Goal: Feedback & Contribution: Submit feedback/report problem

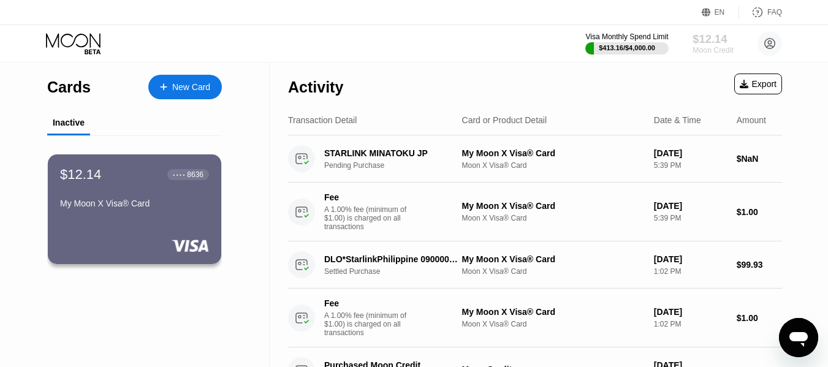
click at [710, 44] on div "$12.14" at bounding box center [713, 38] width 41 height 13
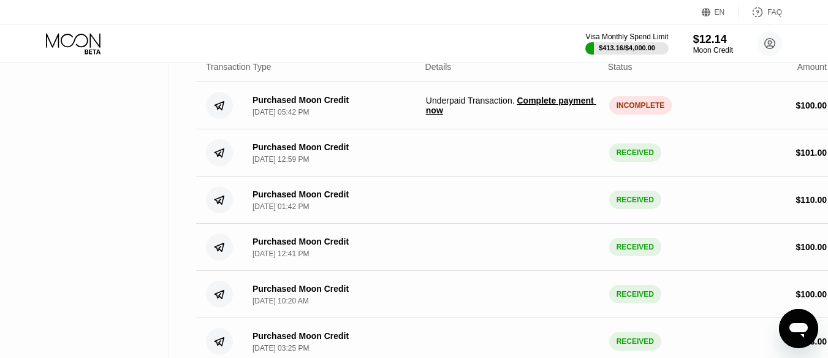
scroll to position [267, 0]
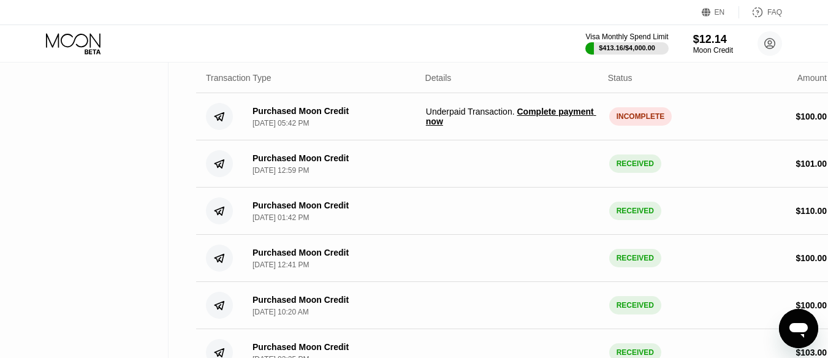
click at [430, 126] on span "Complete payment now" at bounding box center [511, 117] width 170 height 20
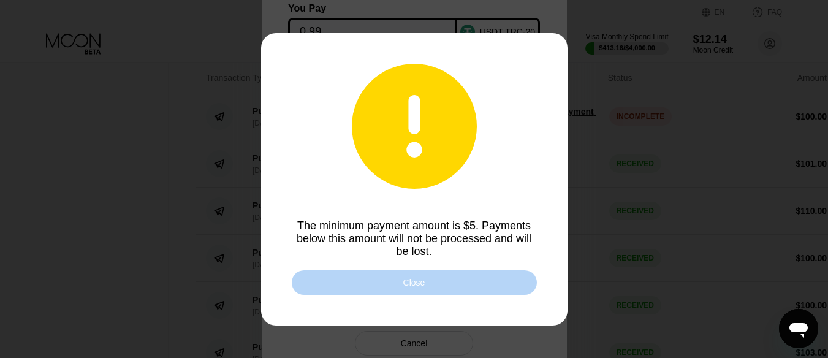
click at [419, 284] on div "Close" at bounding box center [414, 283] width 22 height 10
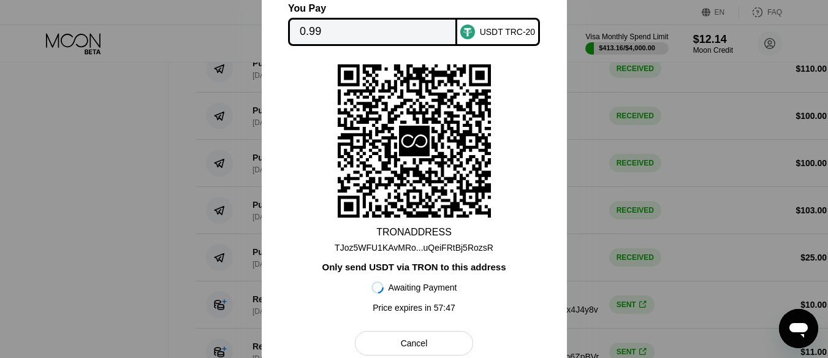
scroll to position [410, 0]
click at [402, 343] on div "Cancel" at bounding box center [414, 343] width 27 height 11
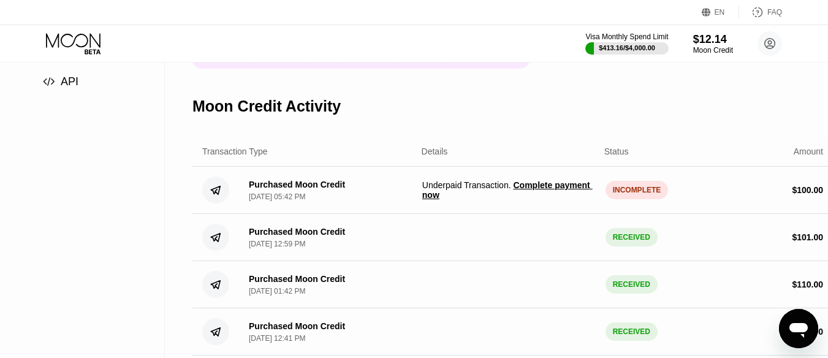
scroll to position [192, 4]
click at [550, 200] on span "Complete payment now" at bounding box center [507, 191] width 170 height 20
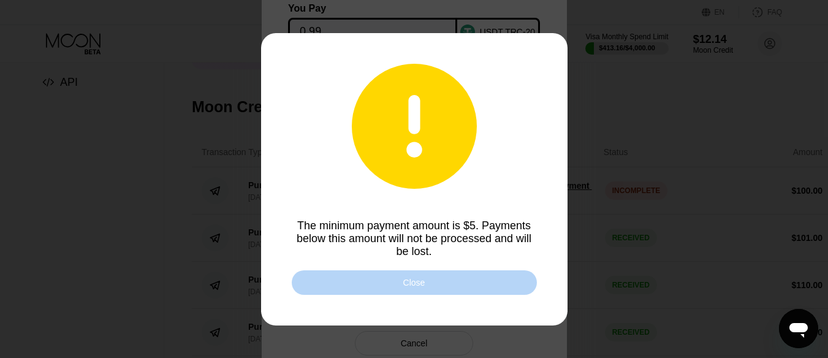
click at [349, 287] on div "Close" at bounding box center [414, 282] width 245 height 25
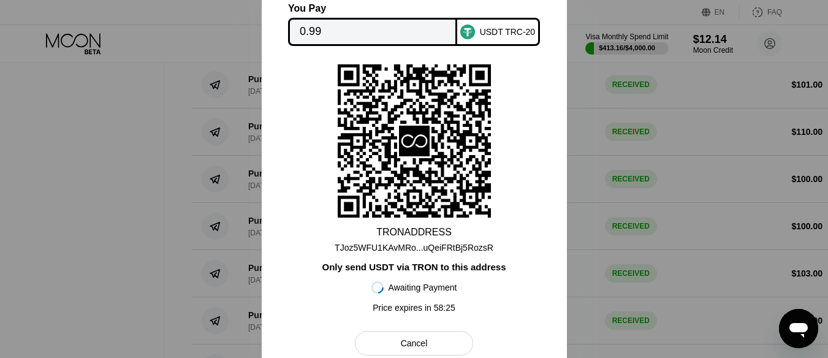
scroll to position [346, 4]
click at [421, 349] on div "Cancel" at bounding box center [414, 343] width 27 height 11
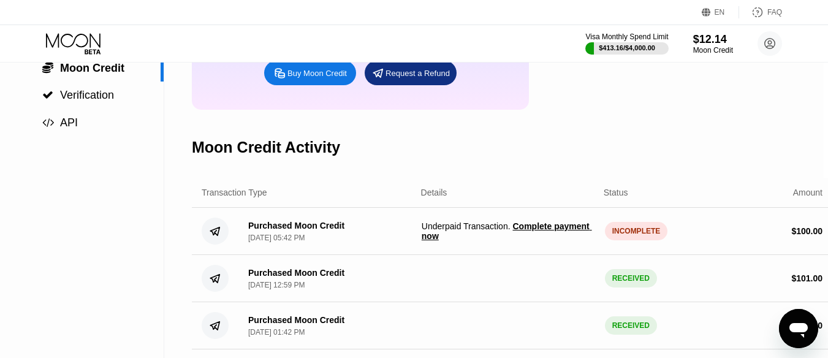
scroll to position [153, 4]
click at [630, 240] on div "INCOMPLETE" at bounding box center [636, 230] width 63 height 18
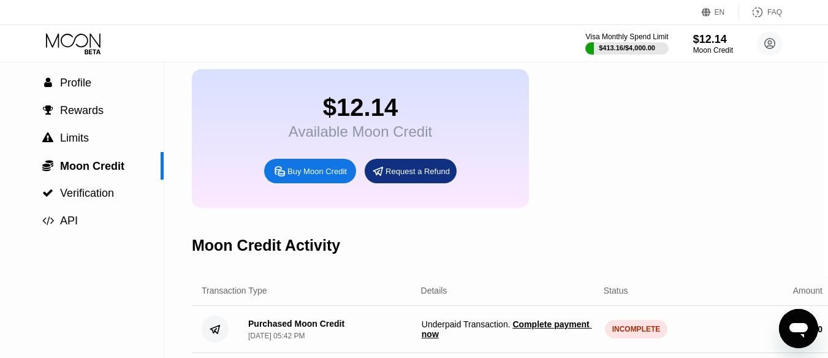
scroll to position [55, 4]
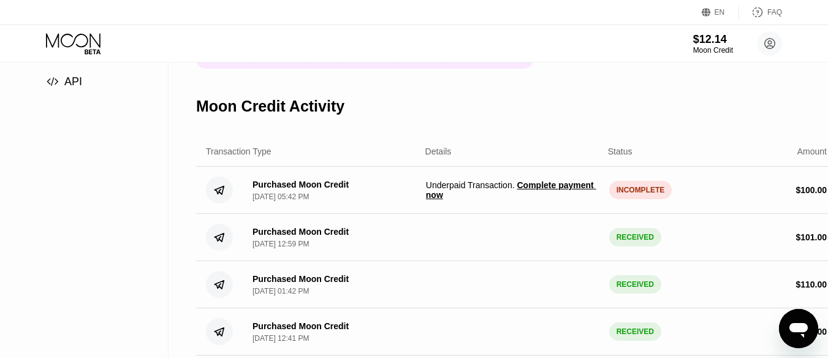
scroll to position [194, 0]
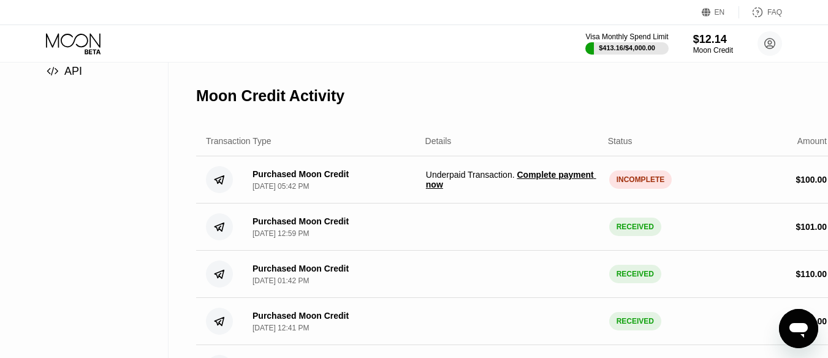
scroll to position [204, 0]
click at [432, 189] on span "Complete payment now" at bounding box center [511, 179] width 170 height 20
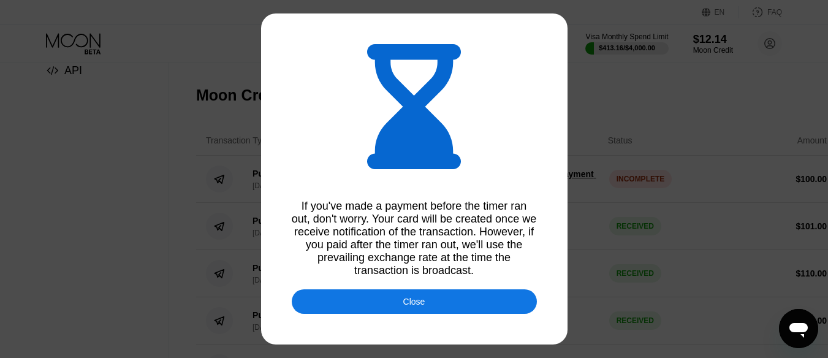
click at [440, 292] on div at bounding box center [418, 183] width 837 height 367
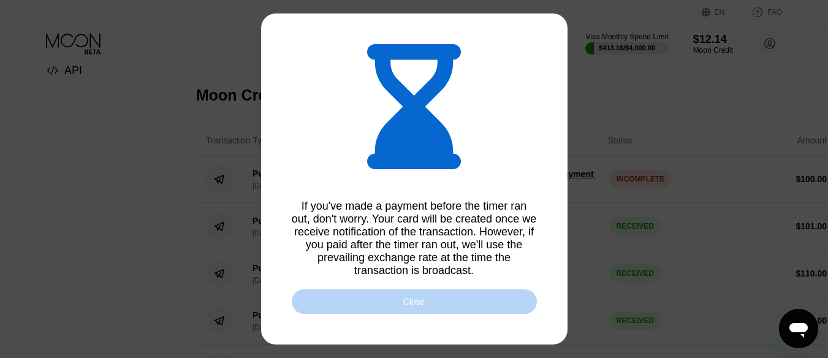
click at [433, 311] on div "Close" at bounding box center [414, 301] width 245 height 25
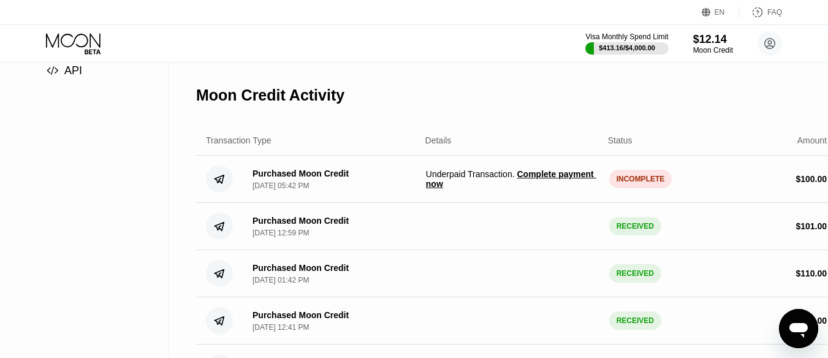
click at [433, 189] on span "Complete payment now" at bounding box center [511, 179] width 170 height 20
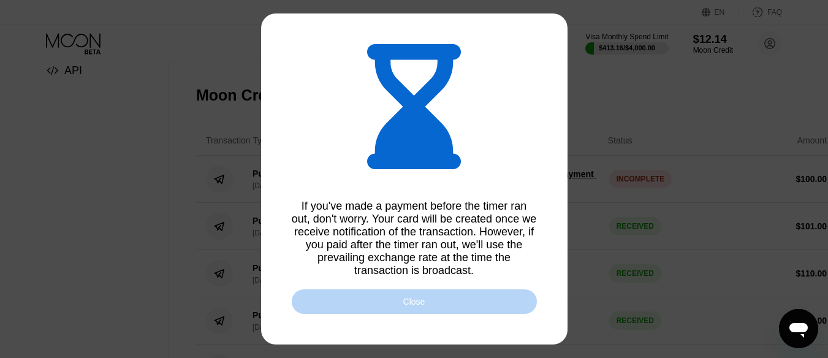
click at [343, 303] on div "Close" at bounding box center [414, 301] width 245 height 25
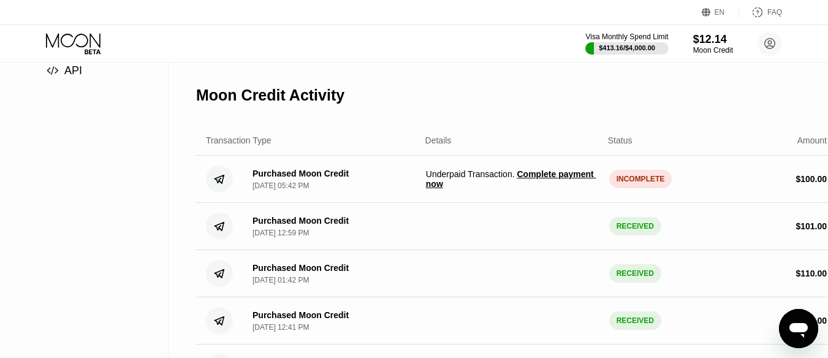
click at [539, 188] on span "Complete payment now" at bounding box center [511, 179] width 170 height 20
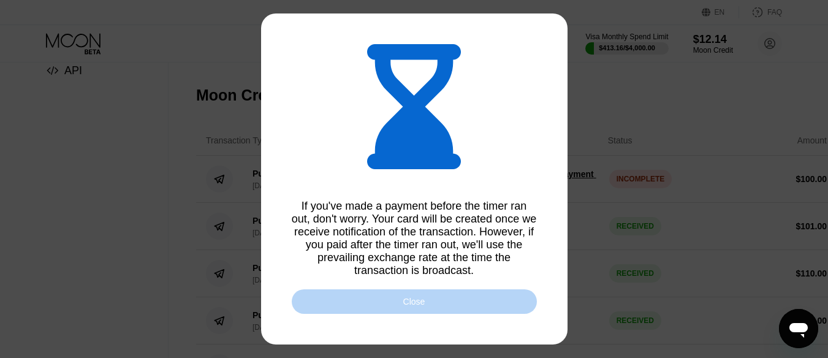
click at [369, 304] on div "Close" at bounding box center [414, 301] width 245 height 25
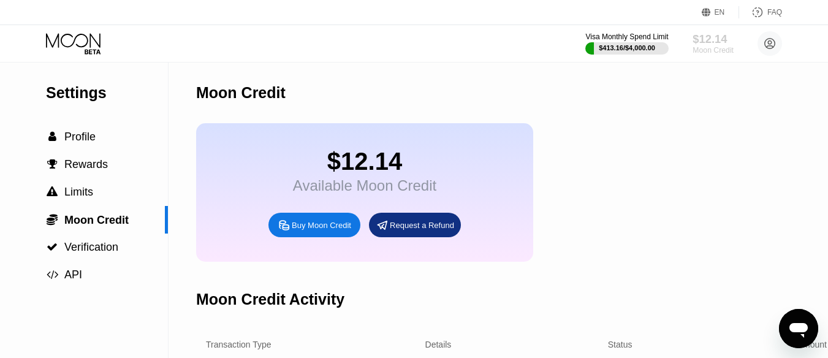
click at [705, 42] on div "$12.14" at bounding box center [713, 38] width 41 height 13
click at [714, 44] on div "$12.14" at bounding box center [713, 38] width 41 height 13
click at [614, 47] on div "$413.16 / $4,000.00" at bounding box center [627, 47] width 58 height 7
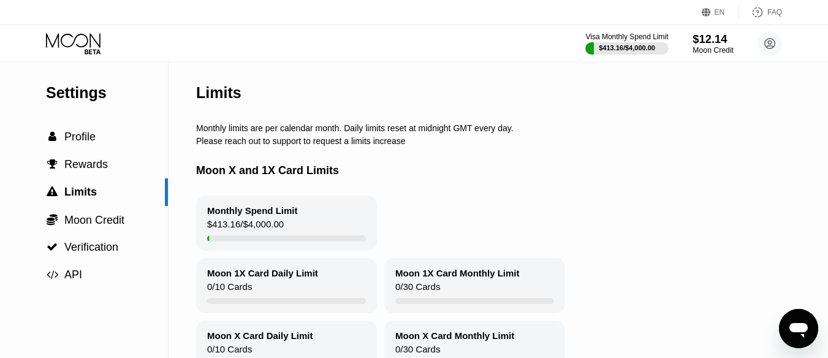
click at [712, 42] on div "$12.14" at bounding box center [713, 38] width 41 height 13
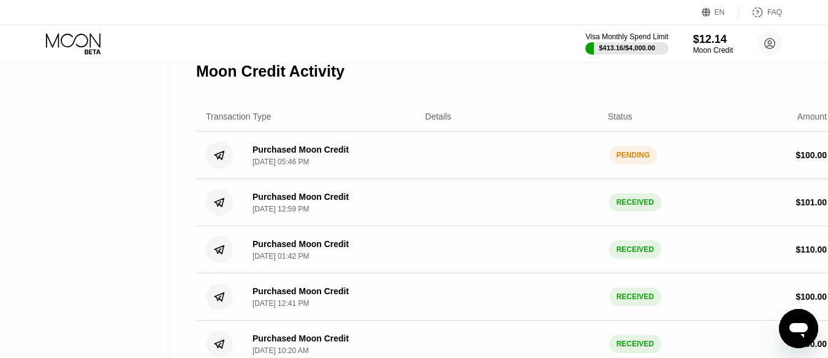
scroll to position [229, 0]
click at [768, 47] on circle at bounding box center [770, 43] width 25 height 25
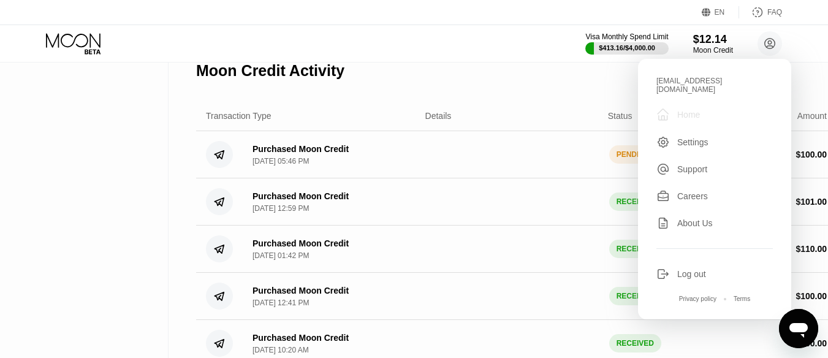
click at [674, 108] on div "" at bounding box center [667, 114] width 21 height 15
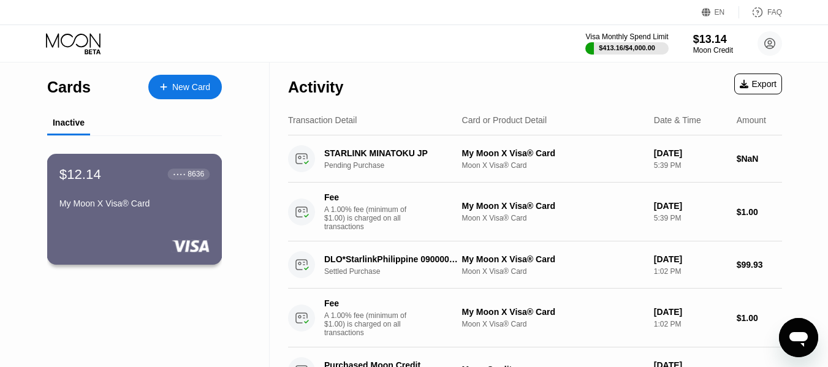
click at [154, 196] on div "$12.14 ● ● ● ● 8636 My Moon X Visa® Card" at bounding box center [134, 189] width 150 height 47
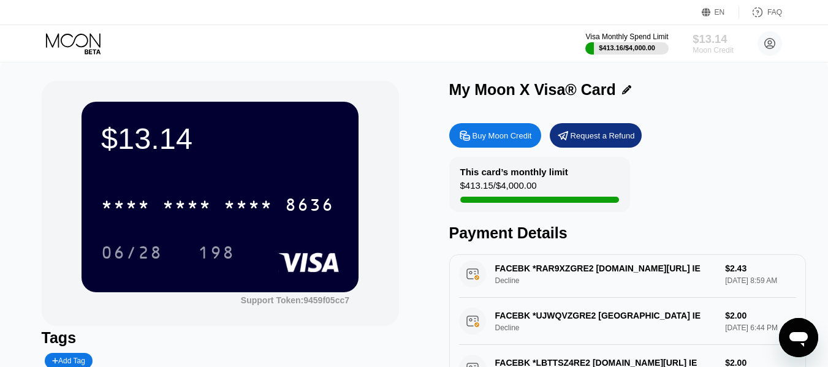
click at [715, 48] on div "Moon Credit" at bounding box center [713, 50] width 41 height 9
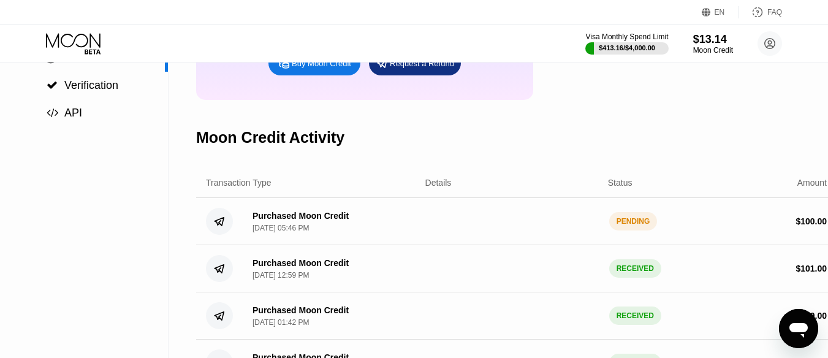
scroll to position [178, 0]
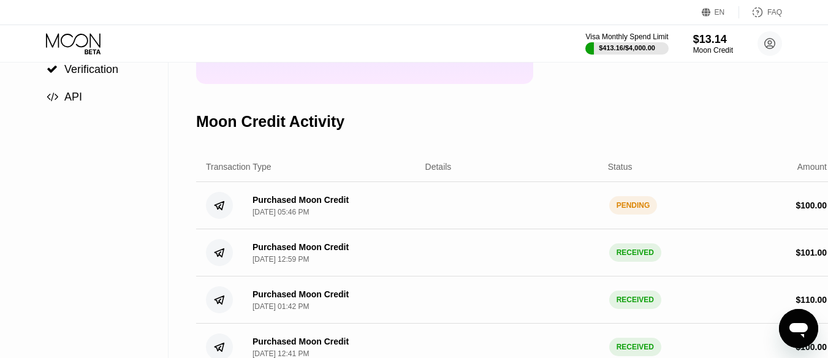
click at [274, 205] on div "Purchased Moon Credit" at bounding box center [301, 200] width 96 height 10
click at [636, 215] on div "PENDING" at bounding box center [633, 205] width 48 height 18
click at [603, 51] on div "$413.16 / $4,000.00" at bounding box center [627, 47] width 58 height 7
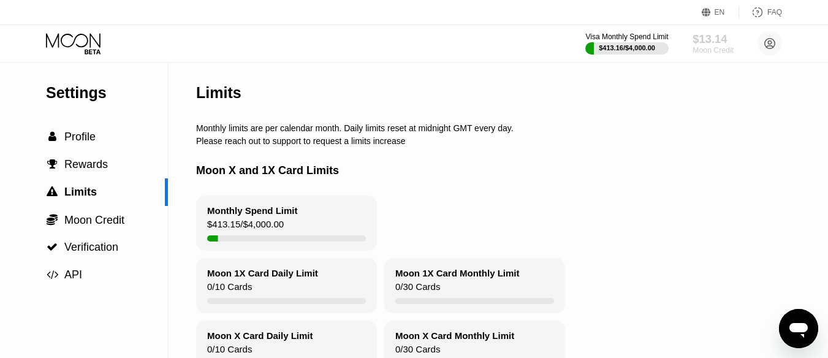
click at [720, 43] on div "$13.14" at bounding box center [713, 38] width 41 height 13
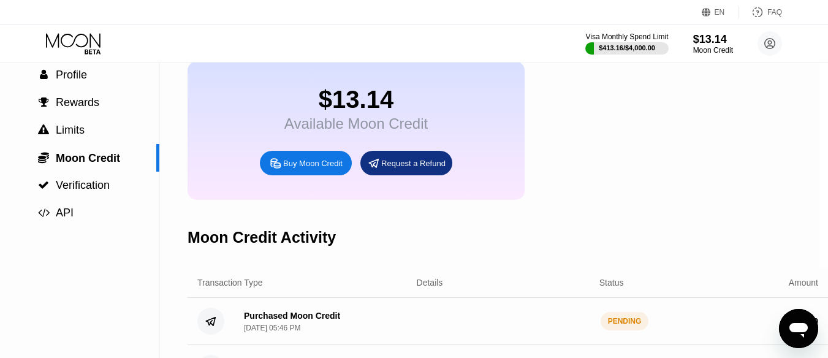
scroll to position [63, 9]
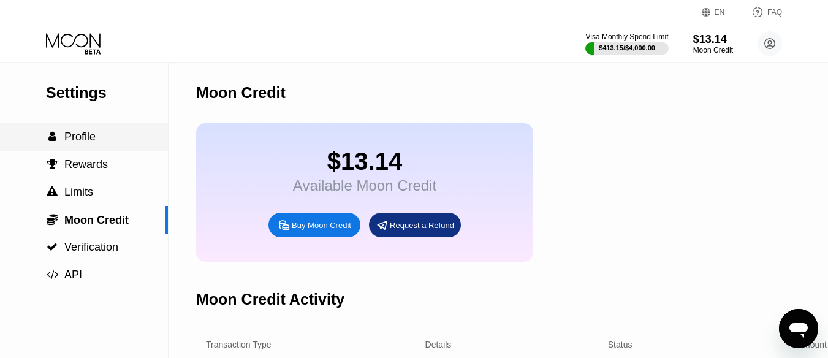
click at [77, 139] on span "Profile" at bounding box center [79, 137] width 31 height 12
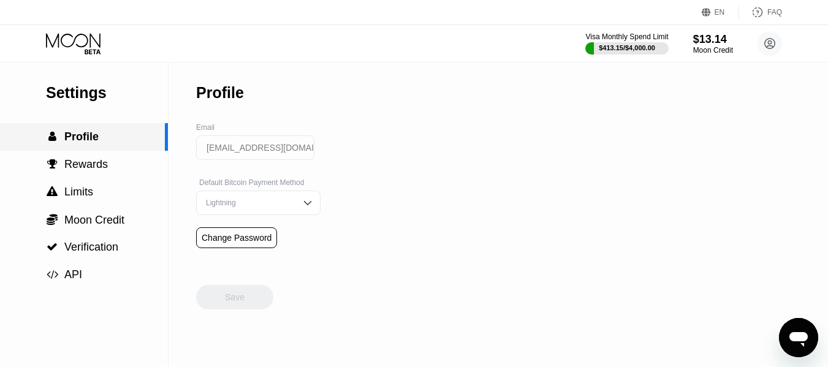
click at [77, 139] on span "Profile" at bounding box center [81, 137] width 34 height 12
click at [713, 51] on div "Moon Credit" at bounding box center [713, 50] width 41 height 9
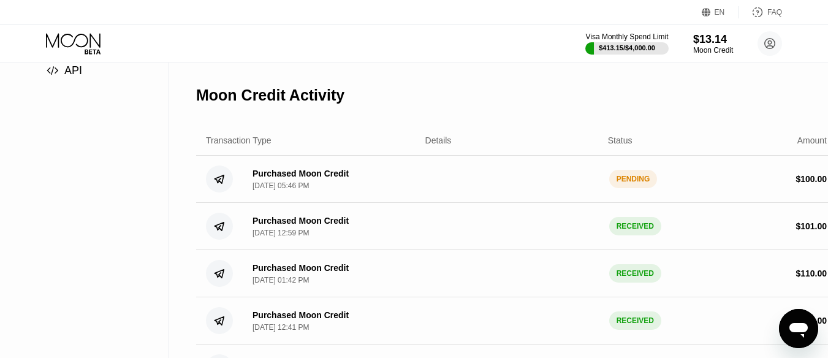
scroll to position [205, 0]
click at [712, 44] on div "$13.14" at bounding box center [713, 38] width 41 height 13
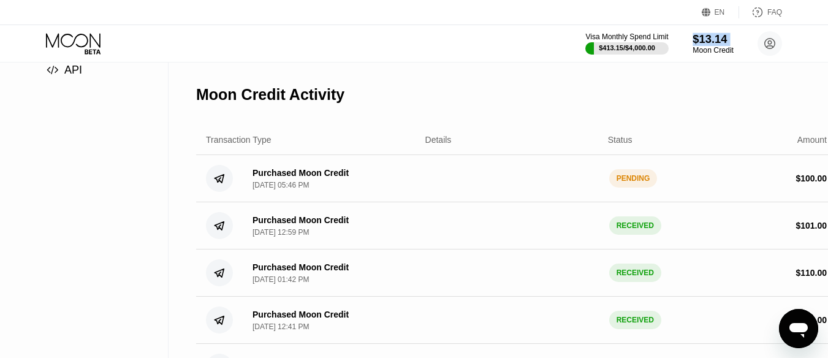
click at [712, 44] on div "$13.14" at bounding box center [713, 38] width 41 height 13
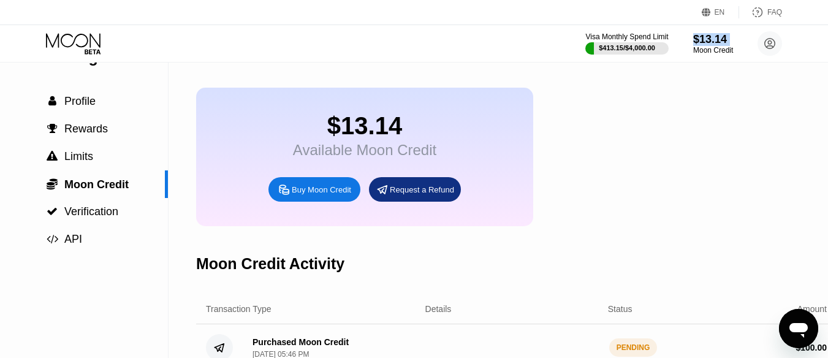
scroll to position [0, 0]
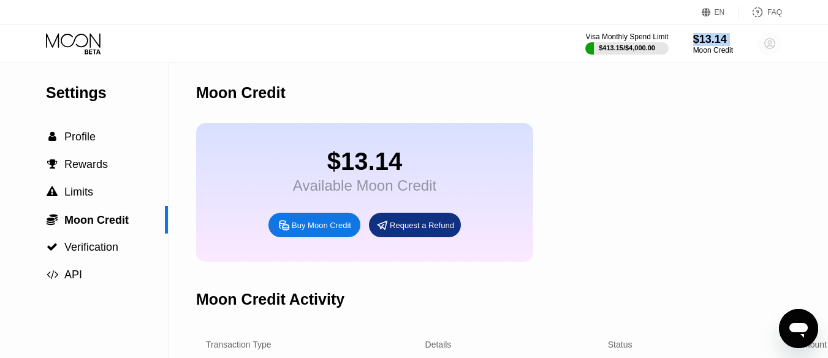
click at [770, 48] on icon at bounding box center [770, 44] width 10 height 10
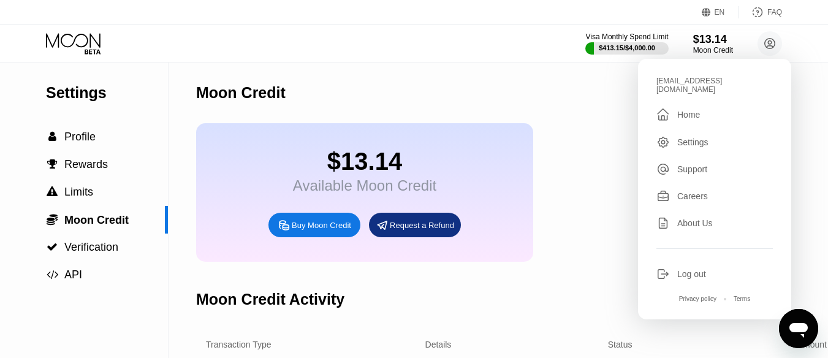
click at [685, 269] on div "Log out" at bounding box center [691, 274] width 29 height 10
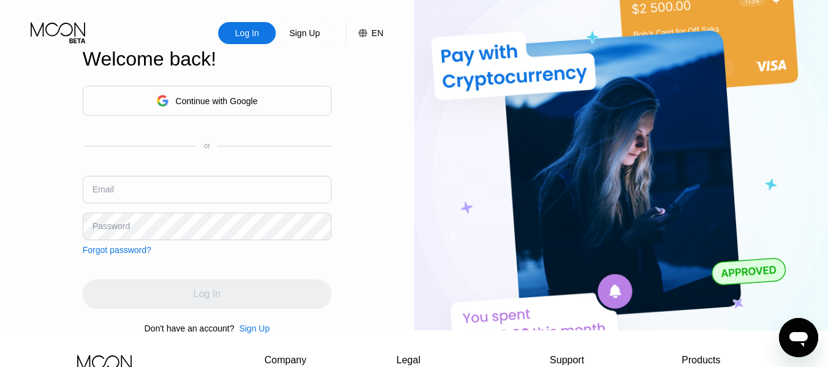
type input "[EMAIL_ADDRESS][DOMAIN_NAME]"
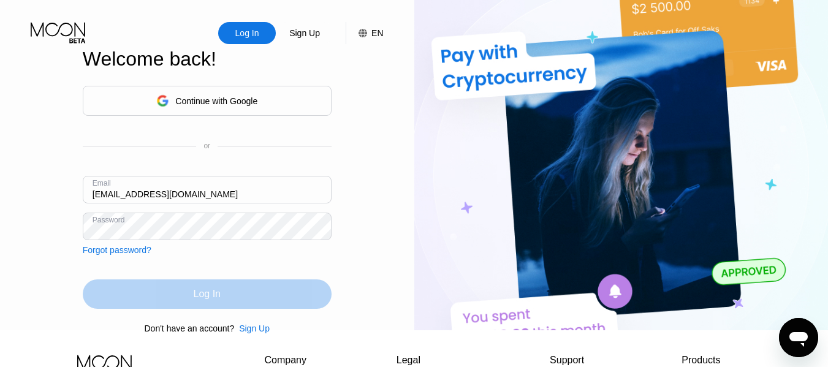
click at [172, 303] on div "Log In" at bounding box center [207, 294] width 249 height 29
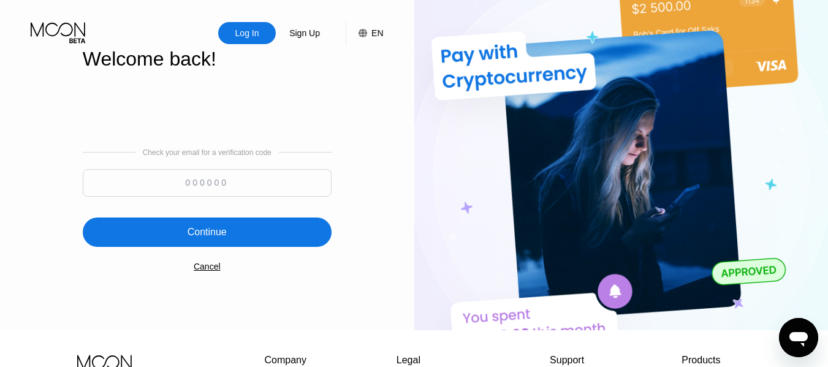
click at [224, 189] on input at bounding box center [207, 183] width 249 height 28
click at [215, 188] on input at bounding box center [207, 183] width 249 height 28
type input "884202"
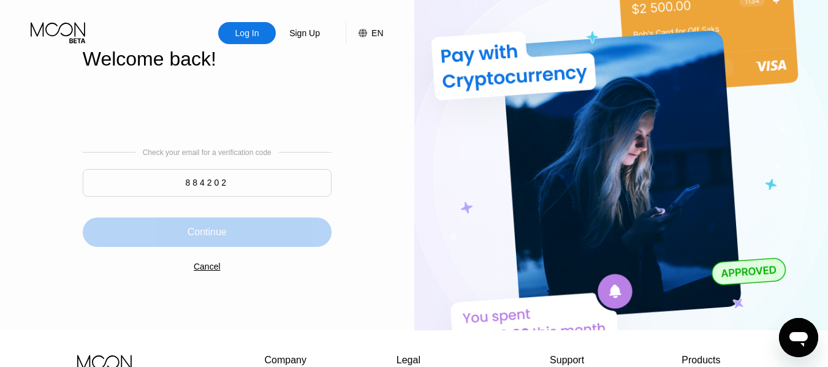
click at [232, 236] on div "Continue" at bounding box center [207, 232] width 249 height 29
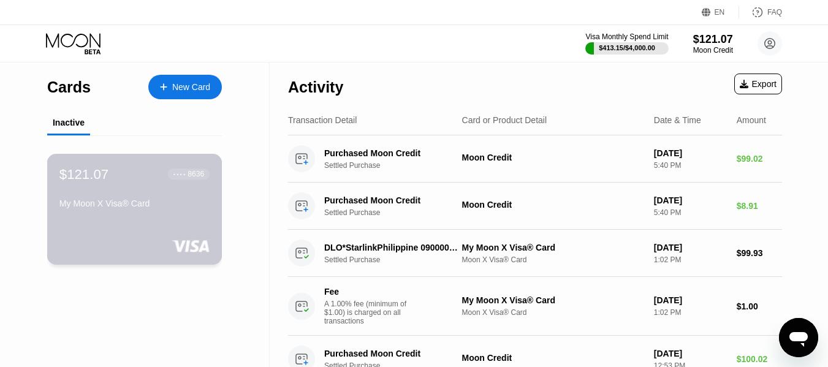
click at [161, 203] on div "My Moon X Visa® Card" at bounding box center [134, 204] width 150 height 10
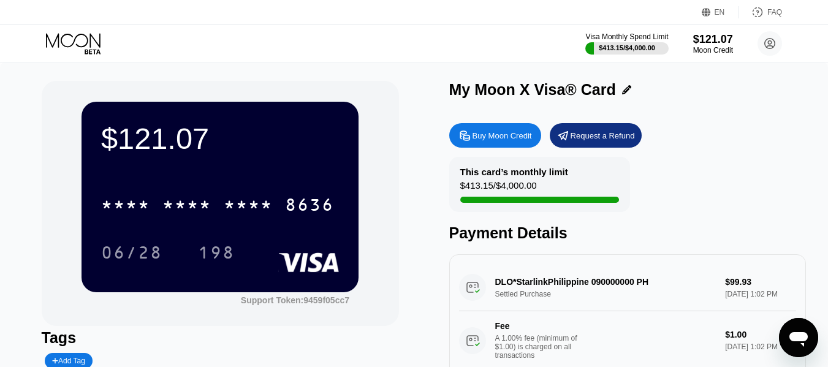
click at [252, 170] on div "$121.07 * * * * * * * * * * * * 8636 06/28 198" at bounding box center [220, 197] width 277 height 190
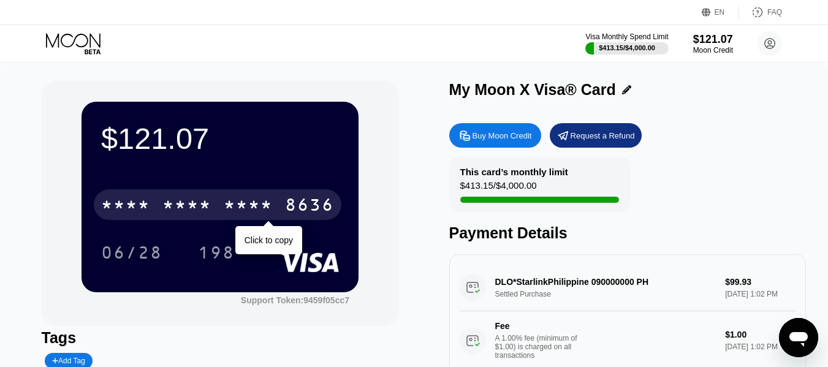
click at [248, 202] on div "* * * *" at bounding box center [248, 207] width 49 height 20
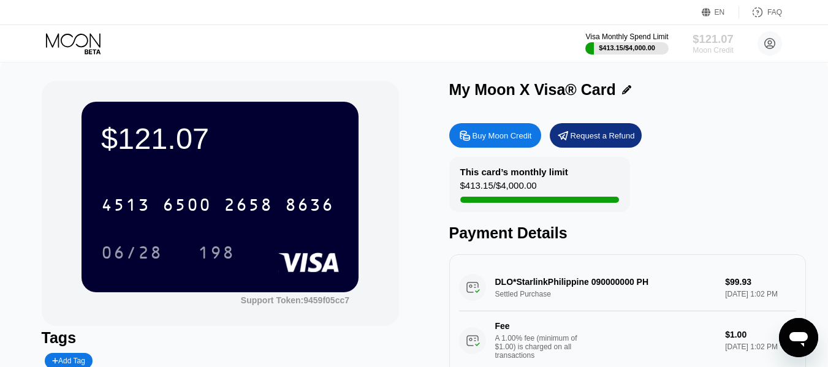
click at [704, 47] on div "Moon Credit" at bounding box center [713, 50] width 41 height 9
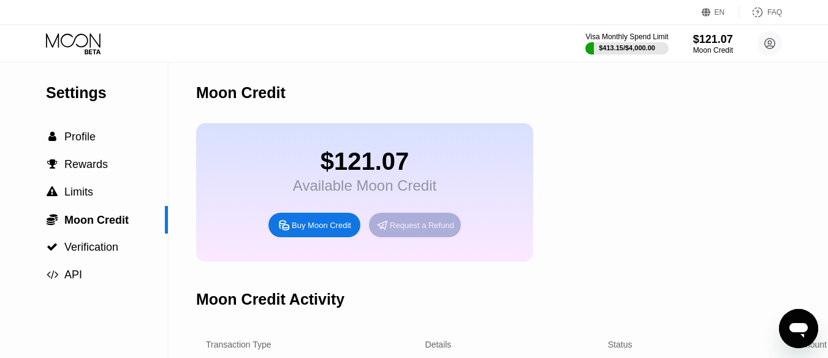
click at [412, 231] on div "Request a Refund" at bounding box center [422, 225] width 64 height 10
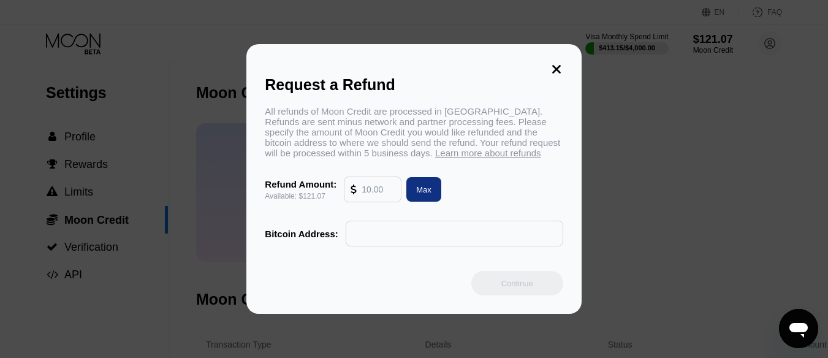
click at [380, 196] on input "text" at bounding box center [378, 189] width 33 height 25
type input "121"
click at [381, 246] on input "text" at bounding box center [455, 233] width 204 height 25
type input "c"
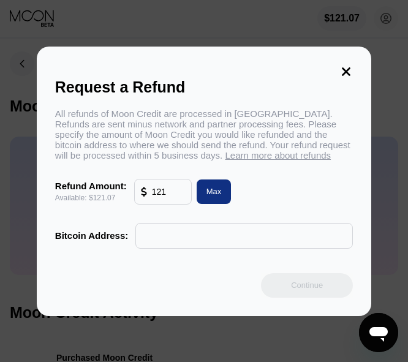
paste input "0xc409e32842298a929b9e4cd73783e3f893fa45e8"
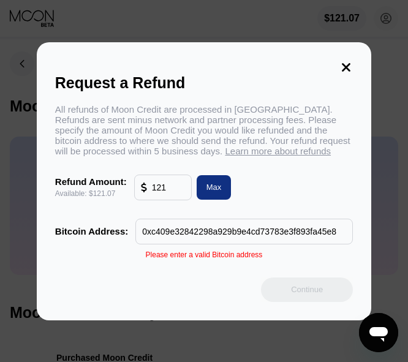
type input "0xc409e32842298a929b9e4cd73783e3f893fa45e8"
click at [295, 236] on input "0xc409e32842298a929b9e4cd73783e3f893fa45e8" at bounding box center [244, 231] width 204 height 25
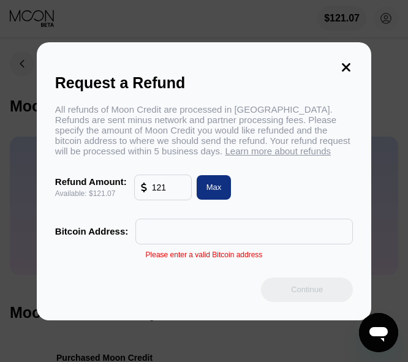
paste input "12ffsZmWC2pMN3YHA5fnTq8BGVvb6ZpBVr"
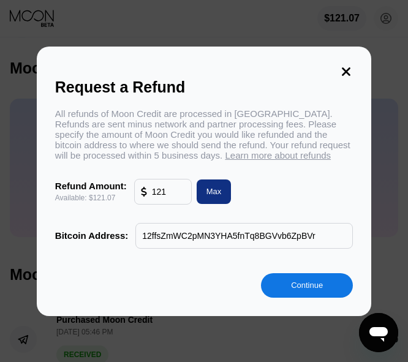
scroll to position [39, 0]
type input "12ffsZmWC2pMN3YHA5fnTq8BGVvb6ZpBVr"
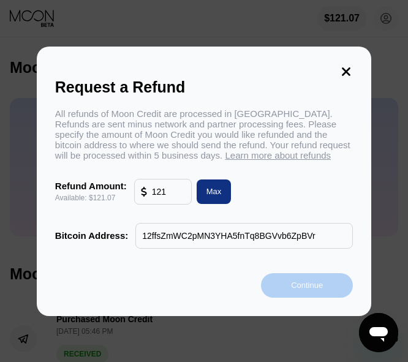
click at [286, 290] on div "Continue" at bounding box center [307, 285] width 92 height 25
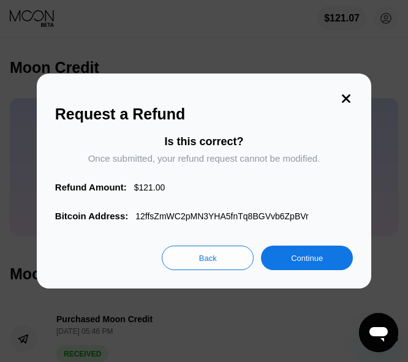
click at [295, 264] on div "Continue" at bounding box center [307, 258] width 32 height 10
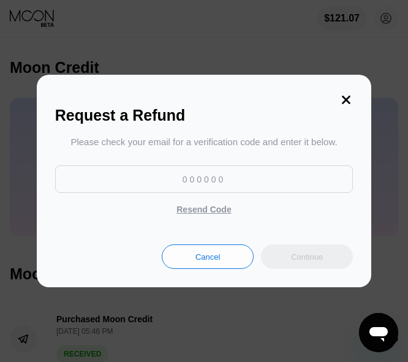
click at [232, 187] on input at bounding box center [204, 180] width 298 height 28
click at [232, 186] on input at bounding box center [204, 180] width 298 height 28
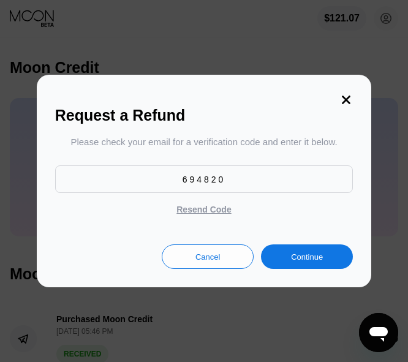
type input "694820"
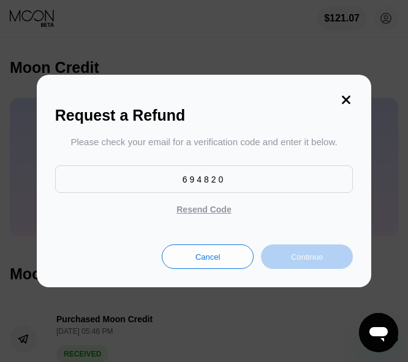
click at [302, 259] on div "Continue" at bounding box center [307, 257] width 32 height 10
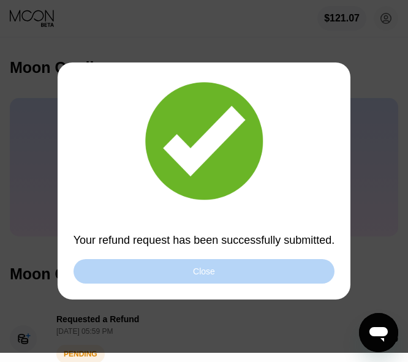
click at [237, 271] on div "Close" at bounding box center [205, 271] width 262 height 25
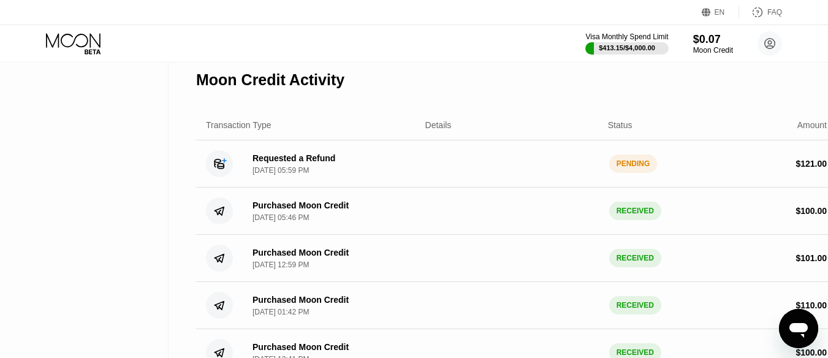
scroll to position [219, 9]
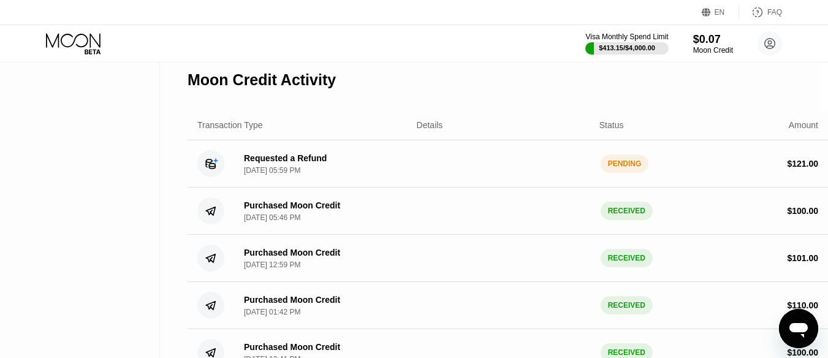
click at [623, 173] on div "PENDING" at bounding box center [625, 163] width 48 height 18
click at [616, 173] on div "PENDING" at bounding box center [625, 163] width 48 height 18
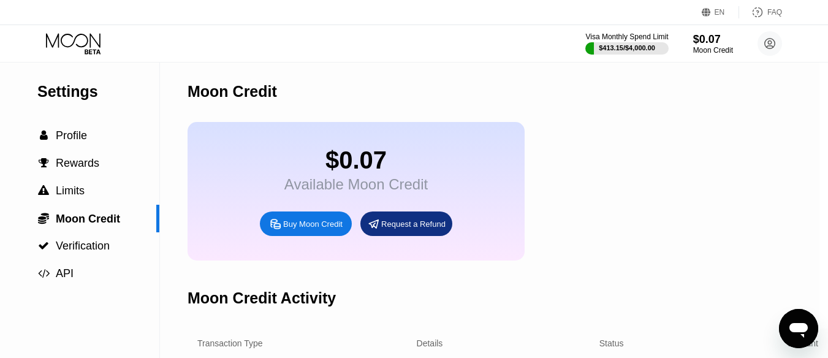
scroll to position [0, 9]
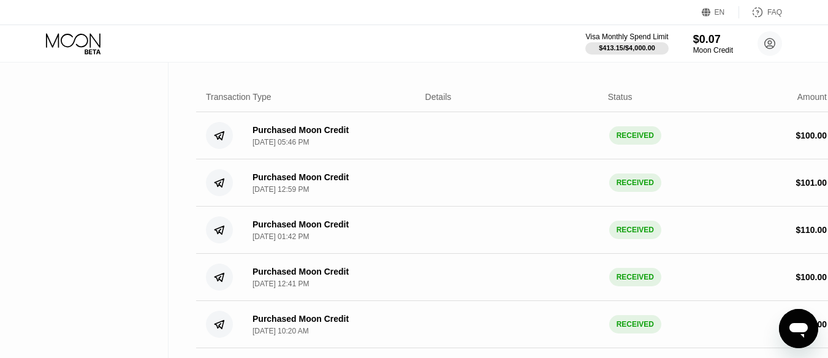
scroll to position [249, 0]
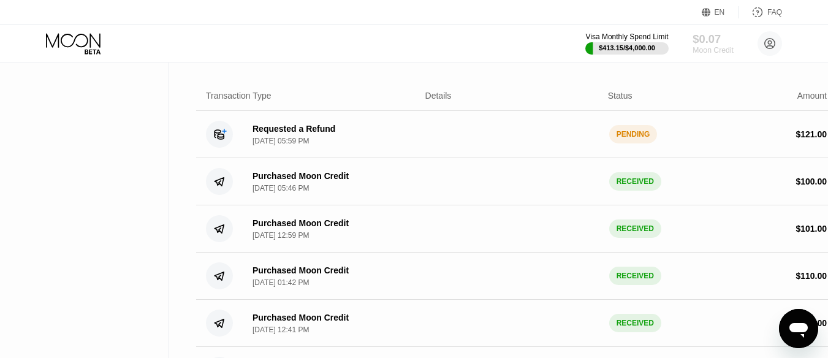
click at [697, 45] on div "$0.07" at bounding box center [713, 38] width 41 height 13
click at [716, 45] on div "$0.07" at bounding box center [713, 38] width 41 height 13
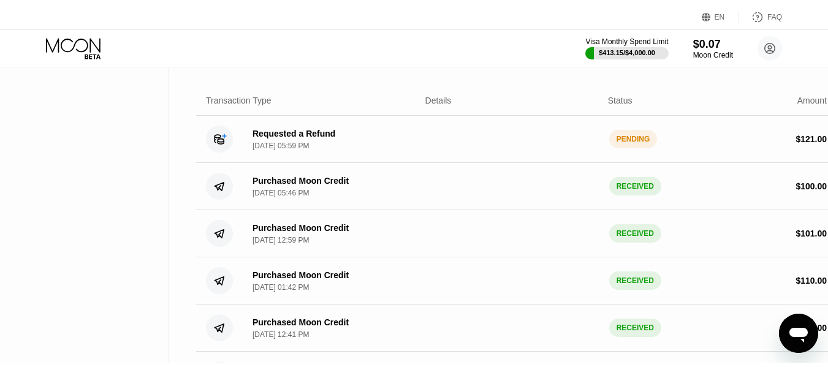
scroll to position [0, 0]
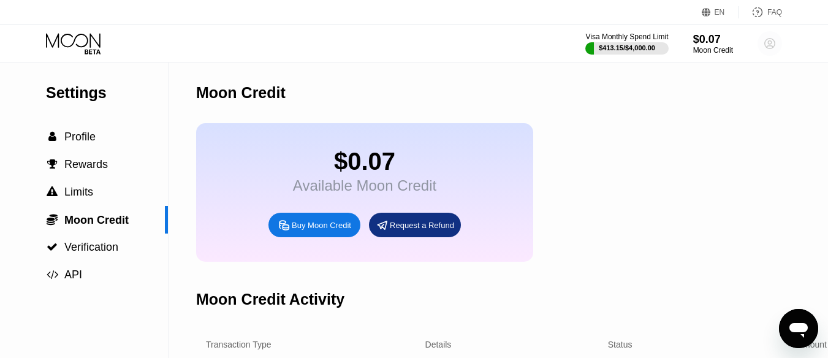
click at [768, 36] on circle at bounding box center [770, 43] width 25 height 25
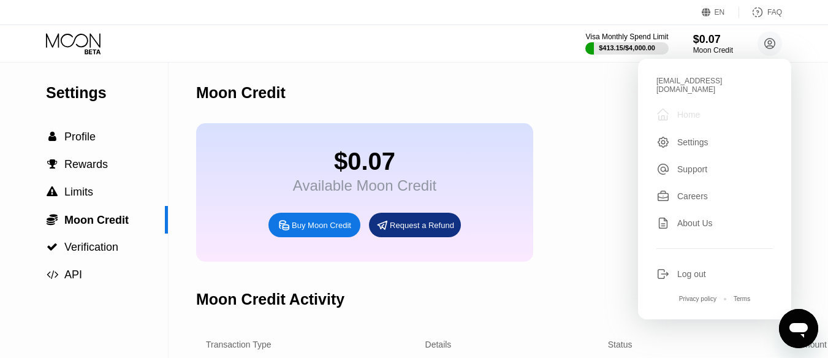
click at [695, 110] on div "Home" at bounding box center [688, 115] width 23 height 10
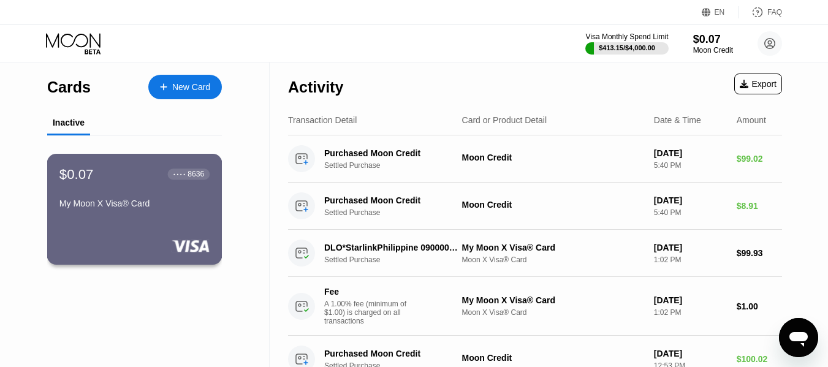
click at [111, 208] on div "My Moon X Visa® Card" at bounding box center [134, 204] width 150 height 10
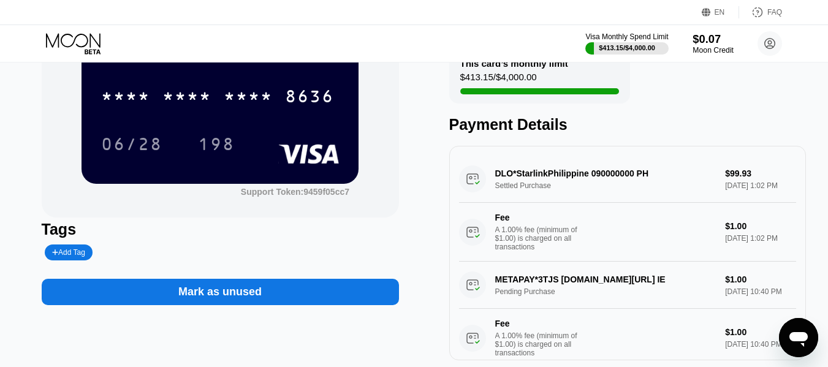
click at [706, 48] on div "Moon Credit" at bounding box center [713, 50] width 41 height 9
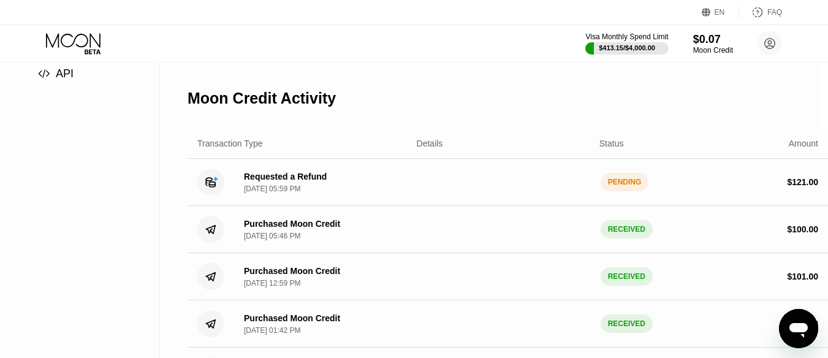
scroll to position [201, 0]
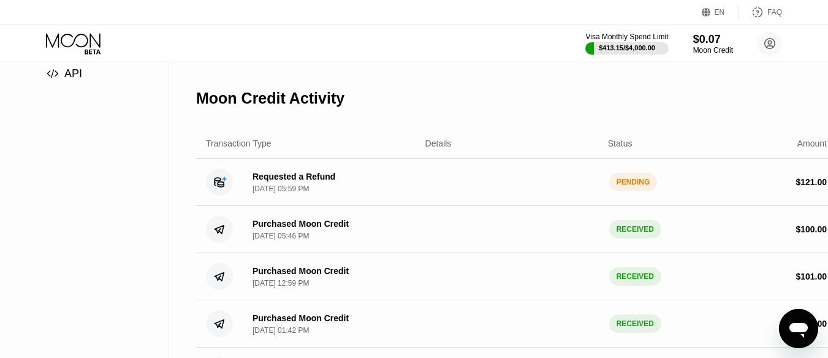
click at [278, 181] on div "Requested a Refund" at bounding box center [294, 177] width 83 height 10
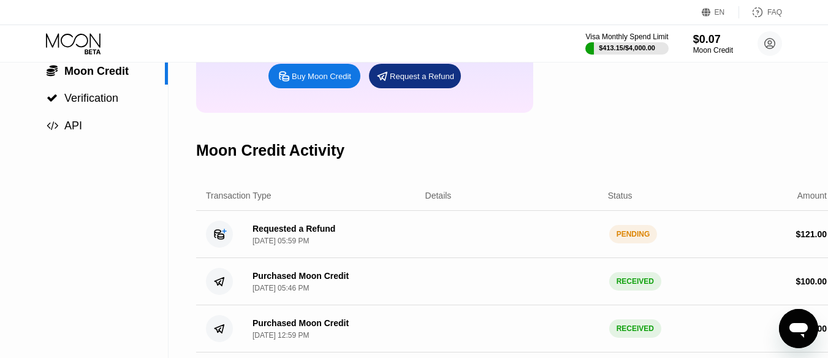
scroll to position [148, 0]
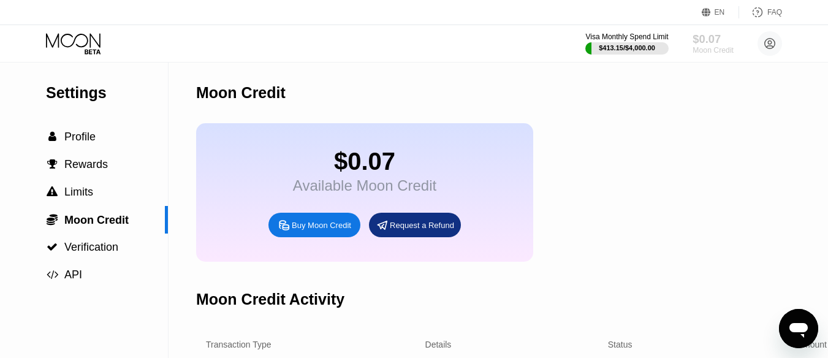
click at [698, 39] on div "$0.07" at bounding box center [713, 38] width 41 height 13
click at [706, 43] on div "$0.07" at bounding box center [713, 38] width 41 height 13
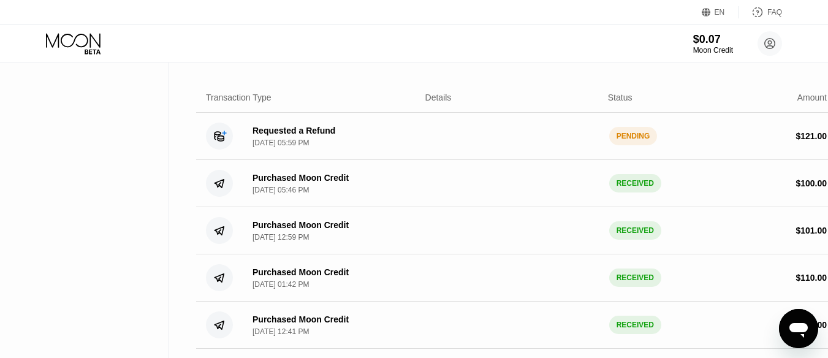
scroll to position [248, 0]
click at [793, 332] on icon "Open messaging window" at bounding box center [799, 330] width 18 height 15
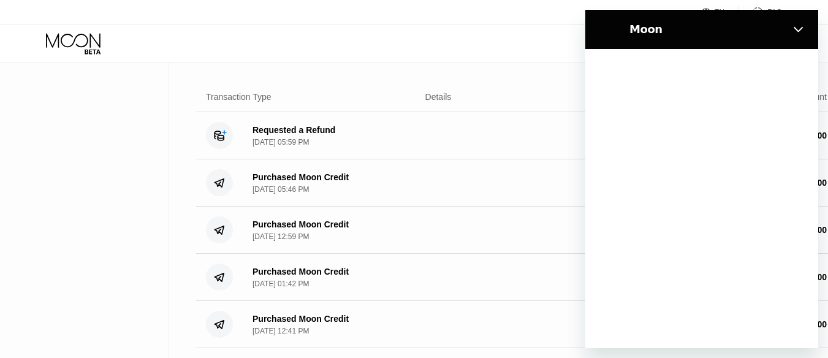
scroll to position [0, 0]
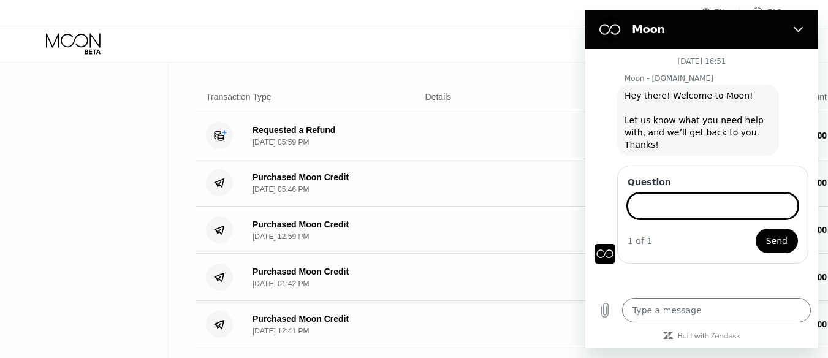
click at [690, 194] on input "Question" at bounding box center [713, 206] width 170 height 26
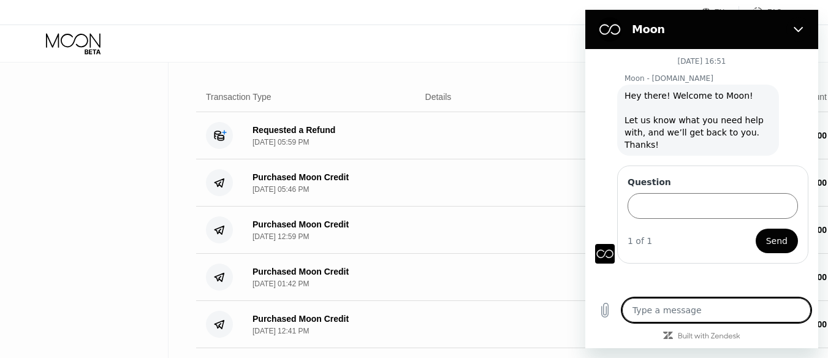
click at [697, 322] on textarea at bounding box center [716, 310] width 189 height 25
type textarea "h"
type textarea "x"
type textarea "he"
type textarea "x"
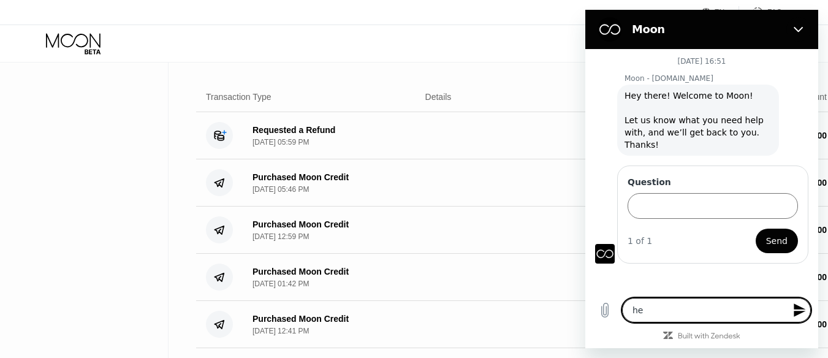
type textarea "hel"
type textarea "x"
type textarea "hell"
type textarea "x"
type textarea "hello"
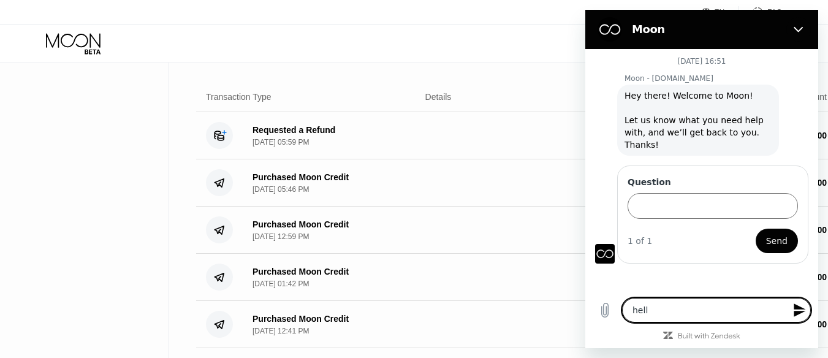
type textarea "x"
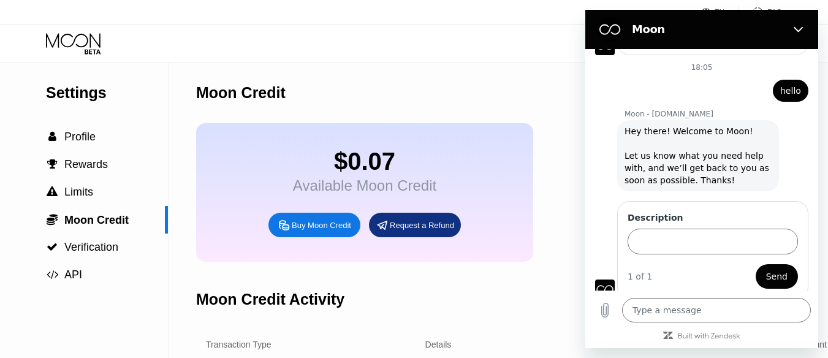
click at [359, 145] on div "$0.07 Available Moon Credit Buy Moon Credit Request a Refund" at bounding box center [364, 192] width 337 height 139
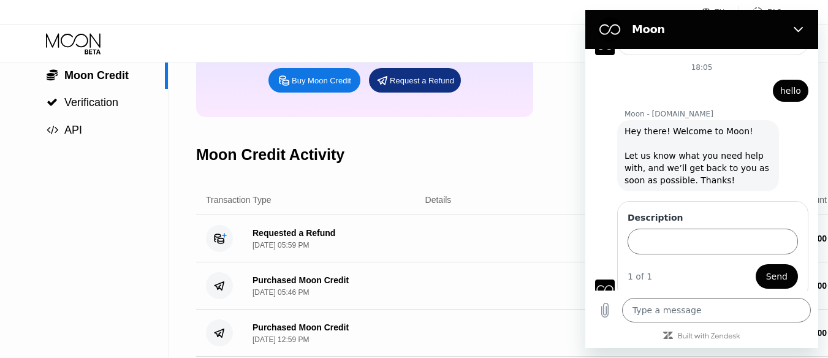
scroll to position [160, 0]
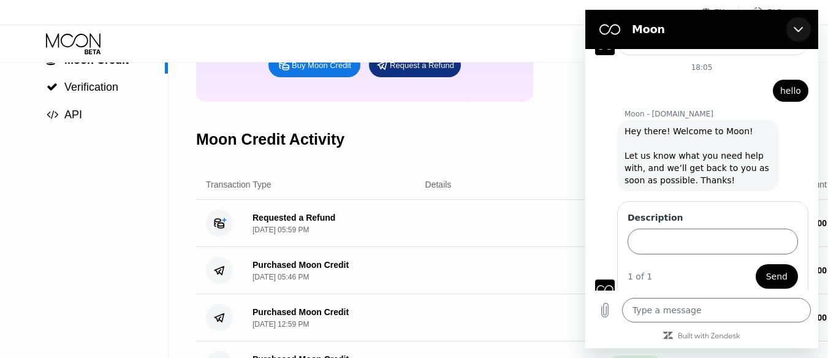
click at [791, 27] on button "Close" at bounding box center [799, 29] width 25 height 25
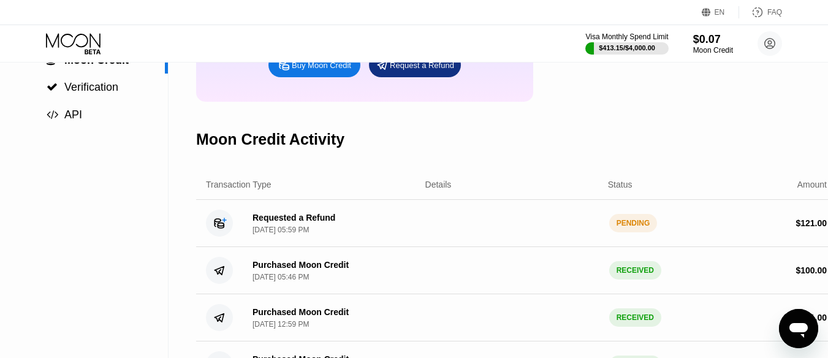
drag, startPoint x: 252, startPoint y: 233, endPoint x: 365, endPoint y: 228, distance: 113.5
click at [365, 228] on div "Requested a Refund Sep 19, 2025, 05:59 PM" at bounding box center [329, 223] width 173 height 21
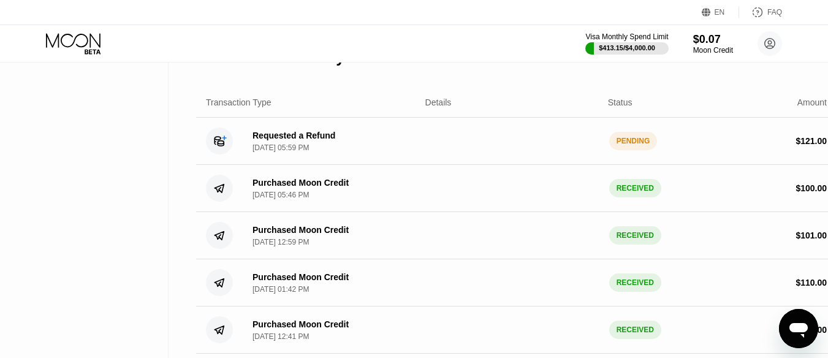
scroll to position [243, 0]
click at [220, 145] on icon at bounding box center [219, 139] width 9 height 9
click at [220, 200] on circle at bounding box center [219, 186] width 27 height 27
click at [633, 149] on div "PENDING" at bounding box center [633, 140] width 48 height 18
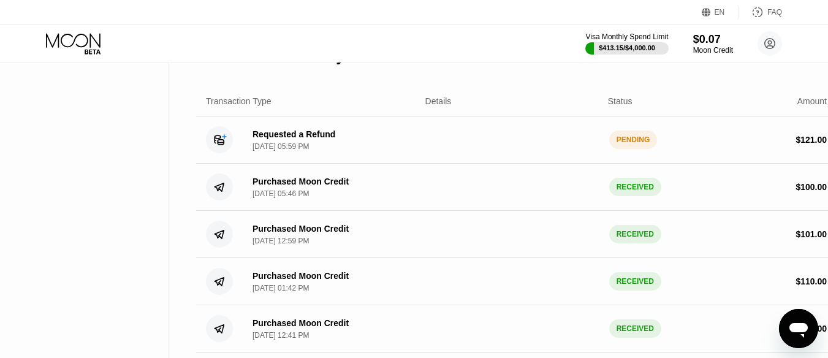
click at [801, 338] on icon "Open messaging window" at bounding box center [799, 329] width 22 height 22
type textarea "x"
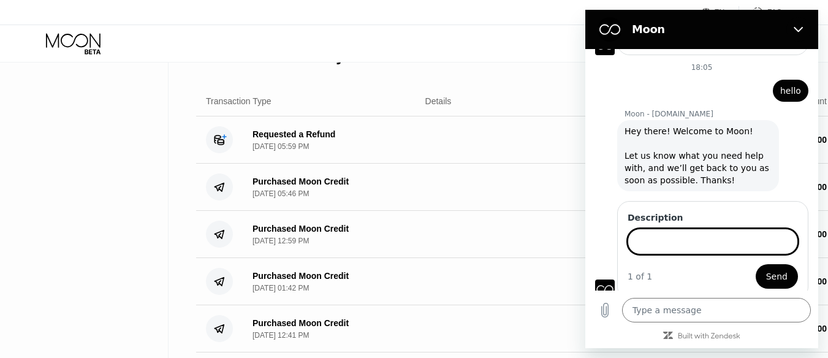
drag, startPoint x: 693, startPoint y: 234, endPoint x: 679, endPoint y: 237, distance: 14.3
click at [679, 237] on input "Description" at bounding box center [713, 242] width 170 height 26
type input "မ"
click at [796, 29] on icon "Close" at bounding box center [798, 30] width 9 height 6
type textarea "x"
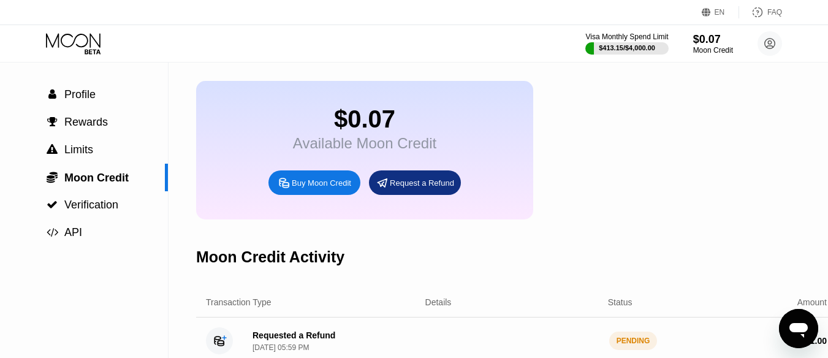
scroll to position [0, 0]
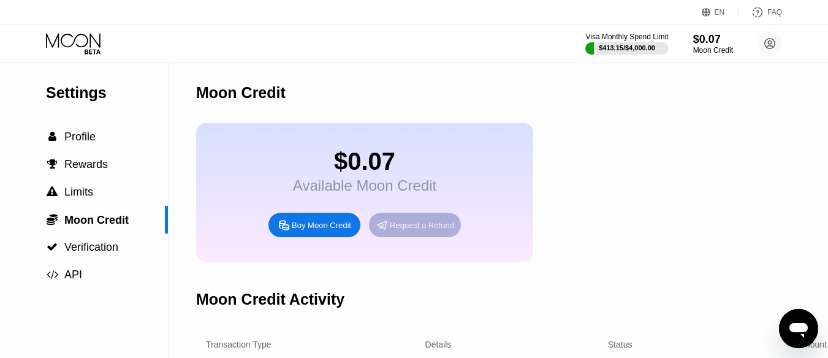
click at [424, 231] on div "Request a Refund" at bounding box center [422, 225] width 64 height 10
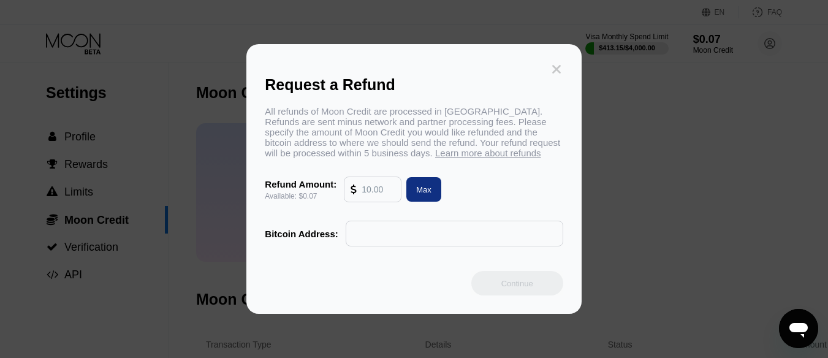
click at [558, 65] on icon at bounding box center [556, 69] width 9 height 9
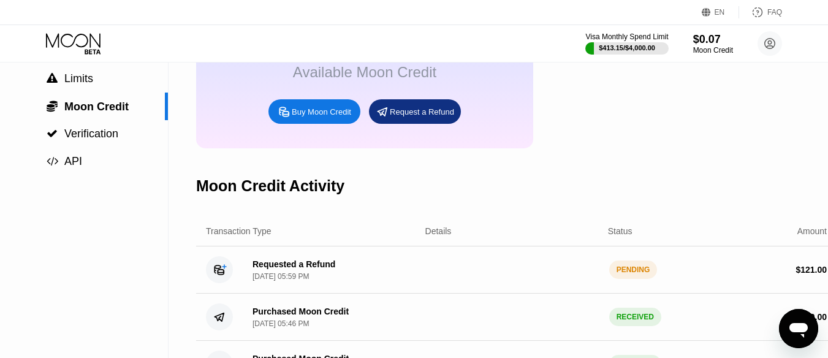
scroll to position [109, 0]
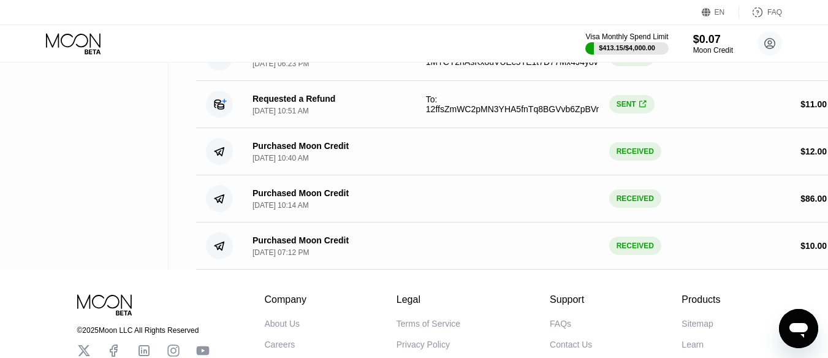
scroll to position [704, 0]
click at [389, 193] on div "Purchased Moon Credit Jul 16, 2025, 10:14 AM RECEIVED $ 86.00" at bounding box center [516, 198] width 641 height 47
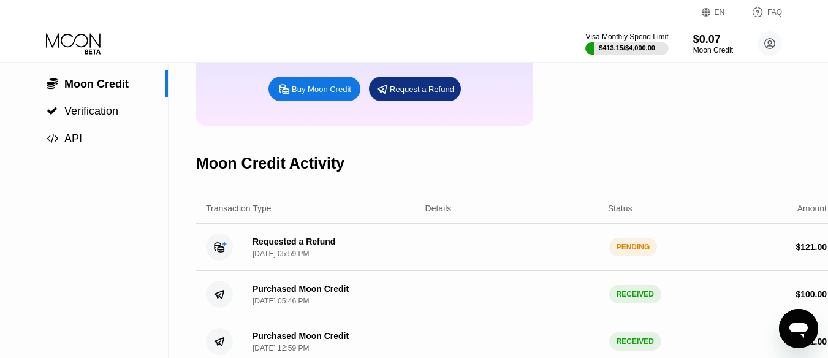
scroll to position [135, 0]
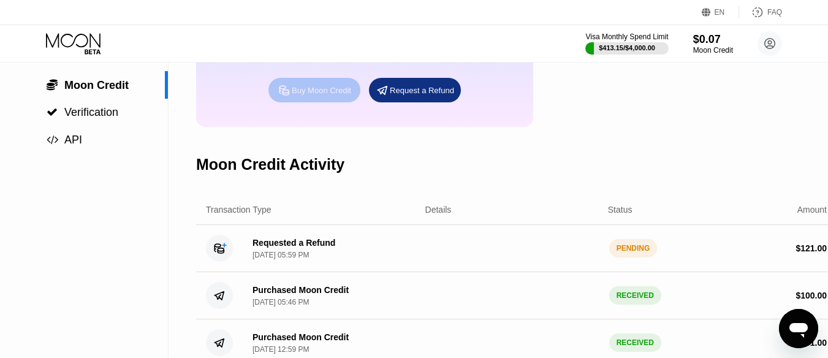
click at [308, 96] on div "Buy Moon Credit" at bounding box center [321, 90] width 59 height 10
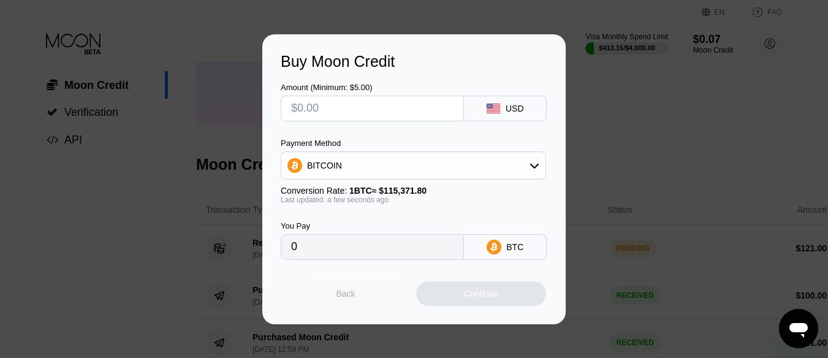
click at [345, 299] on div "Back" at bounding box center [346, 294] width 19 height 10
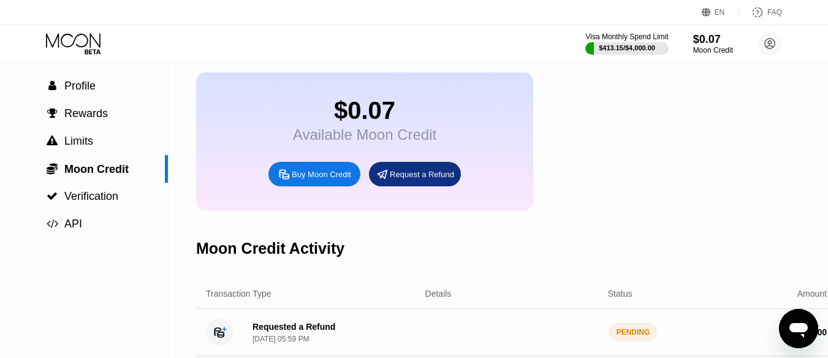
scroll to position [0, 0]
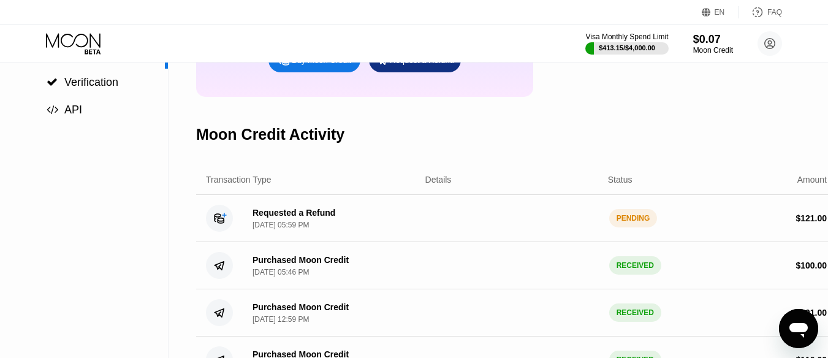
scroll to position [158, 0]
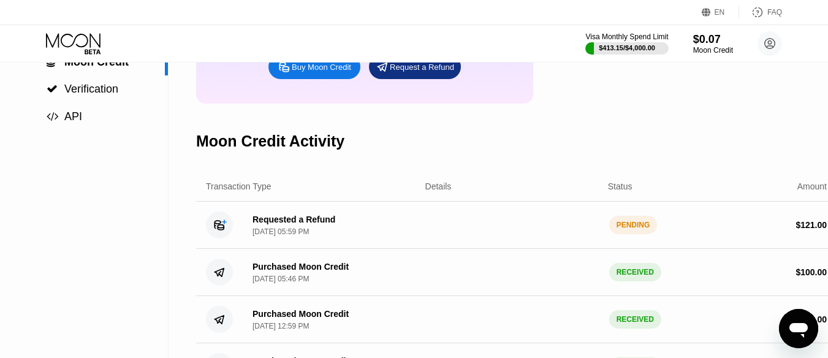
click at [804, 329] on icon "Open messaging window" at bounding box center [799, 330] width 18 height 15
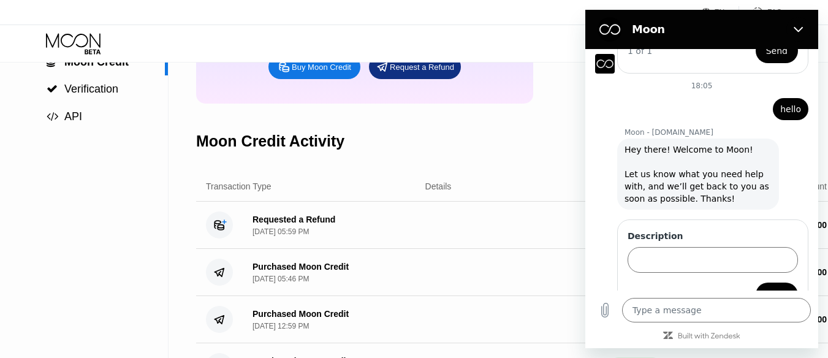
scroll to position [208, 0]
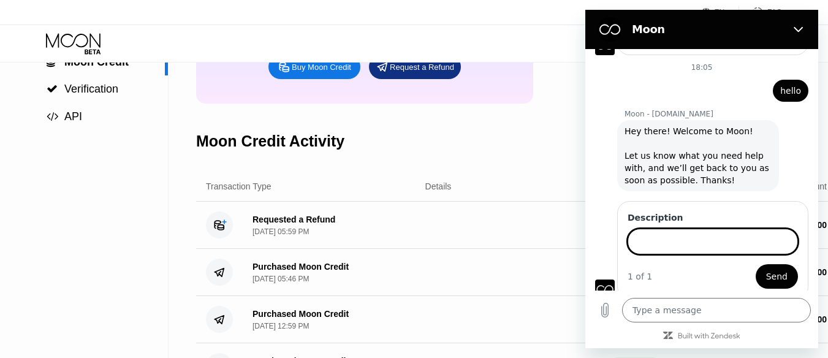
click at [690, 242] on input "Description" at bounding box center [713, 242] width 170 height 26
paste input "121 Why is it taking so long to issue a refund?"
type input "121 Why is it taking so long to issue a refund?"
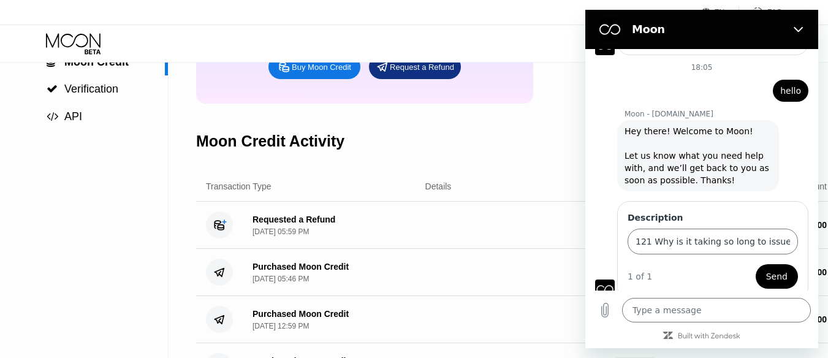
click at [775, 279] on span "Send" at bounding box center [776, 276] width 21 height 15
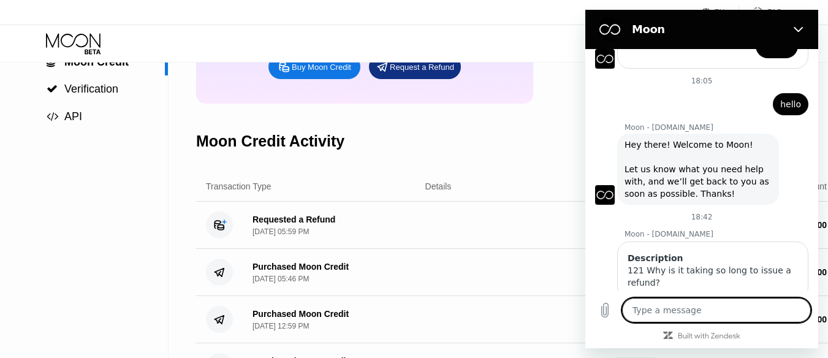
scroll to position [222, 0]
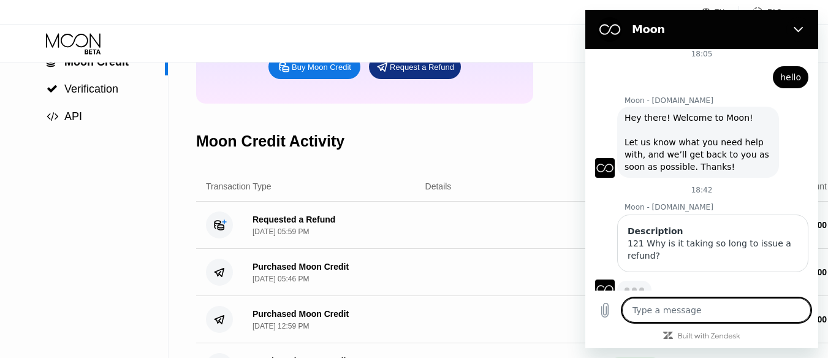
type textarea "x"
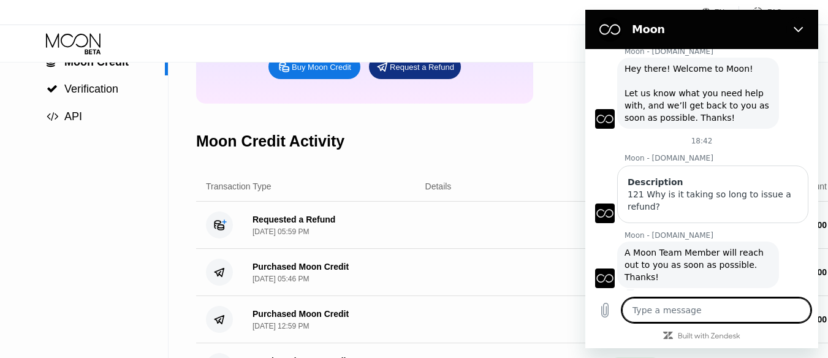
scroll to position [273, 0]
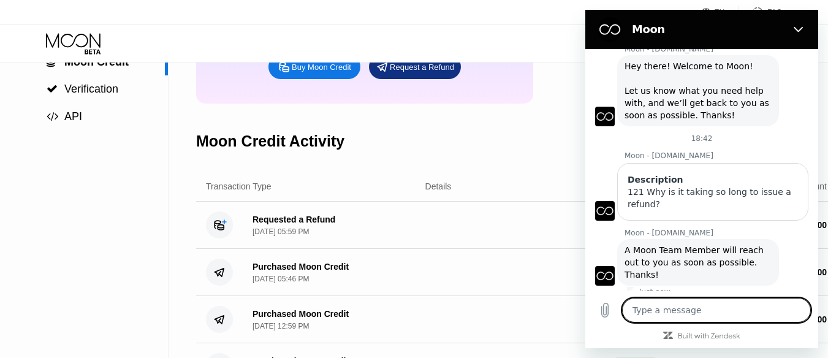
paste textarea "121 Why is it taking so long to issue a refund?"
type textarea "121 Why is it taking so long to issue a refund?"
type textarea "x"
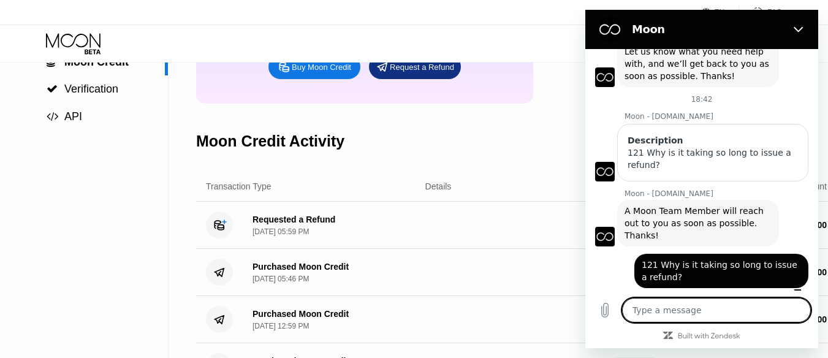
scroll to position [315, 0]
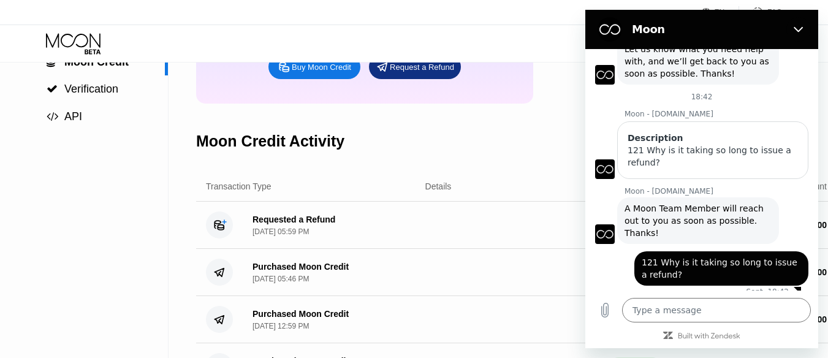
click at [502, 249] on div "Requested a Refund Sep 19, 2025, 05:59 PM PENDING $ 121.00" at bounding box center [516, 225] width 641 height 47
click at [801, 31] on icon "Close" at bounding box center [799, 30] width 10 height 10
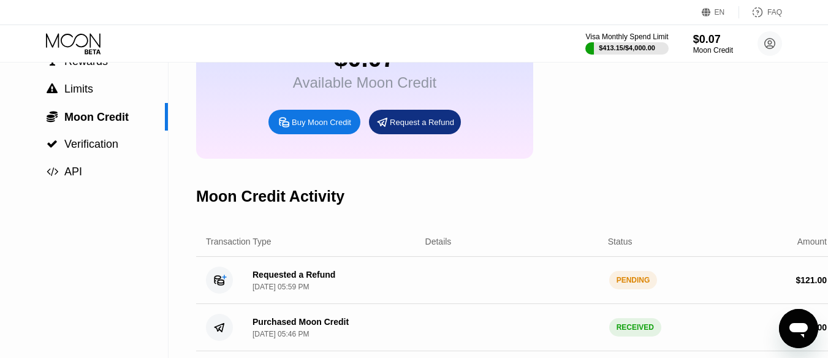
scroll to position [0, 0]
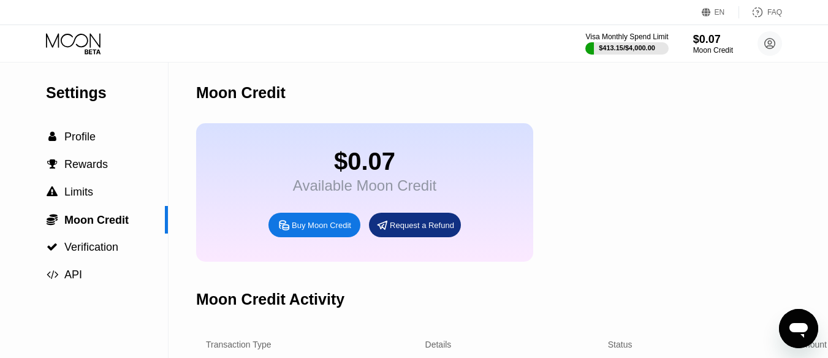
click at [802, 327] on icon "Open messaging window" at bounding box center [799, 330] width 18 height 15
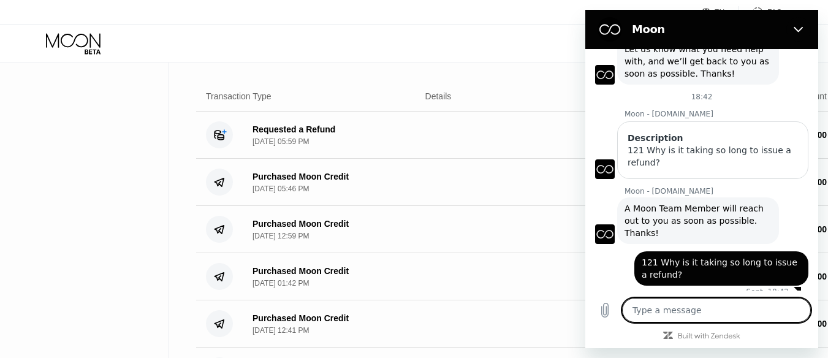
scroll to position [249, 0]
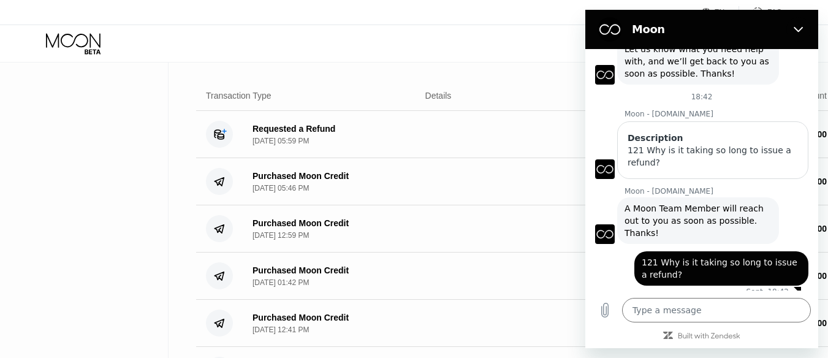
click at [516, 242] on div "Purchased Moon Credit Sep 15, 2025, 12:59 PM RECEIVED $ 101.00" at bounding box center [516, 228] width 641 height 47
click at [799, 29] on icon "Close" at bounding box center [799, 30] width 10 height 10
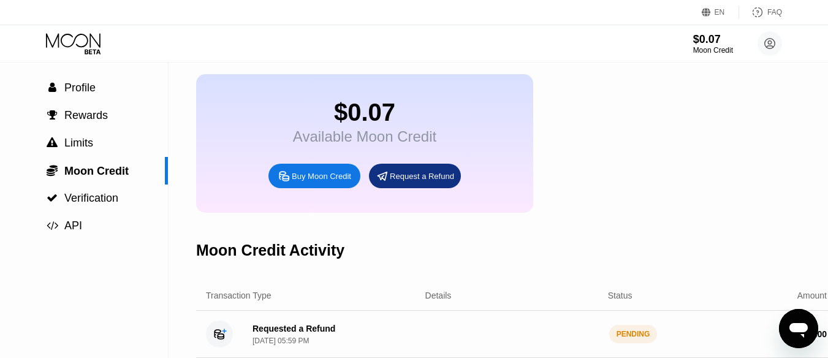
scroll to position [48, 0]
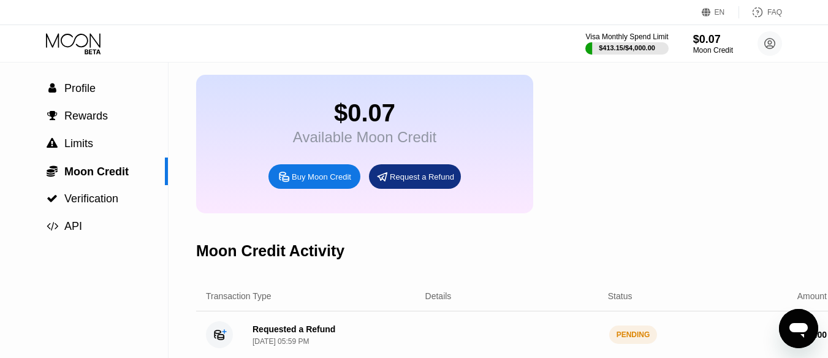
click at [801, 331] on icon "Open messaging window" at bounding box center [799, 330] width 18 height 15
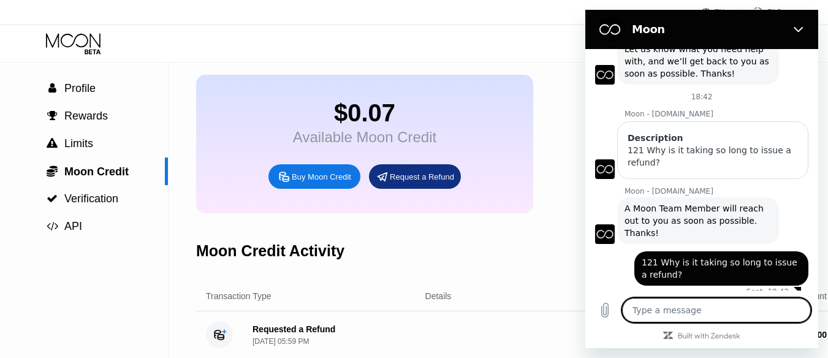
scroll to position [277, 0]
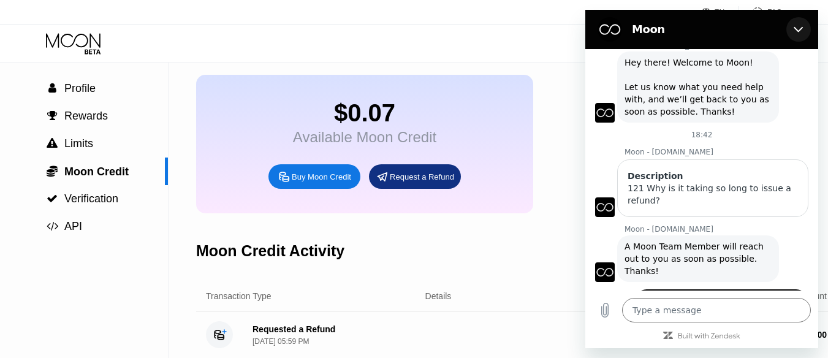
click at [801, 27] on icon "Close" at bounding box center [799, 30] width 10 height 10
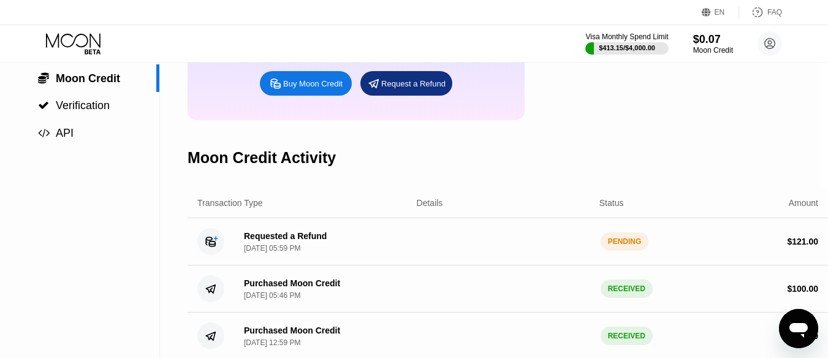
scroll to position [143, 9]
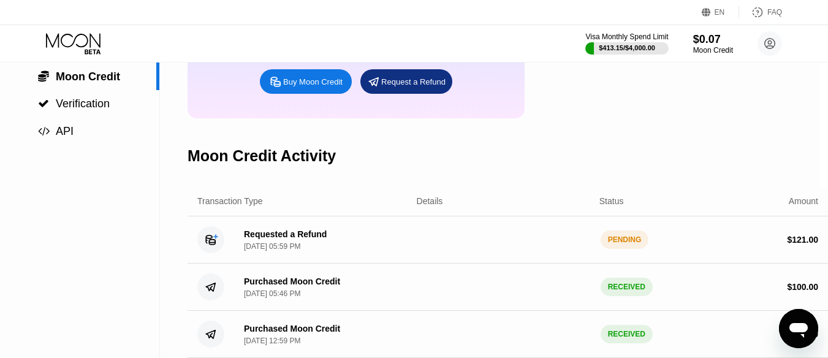
click at [788, 322] on icon "Open messaging window" at bounding box center [799, 329] width 22 height 22
type textarea "x"
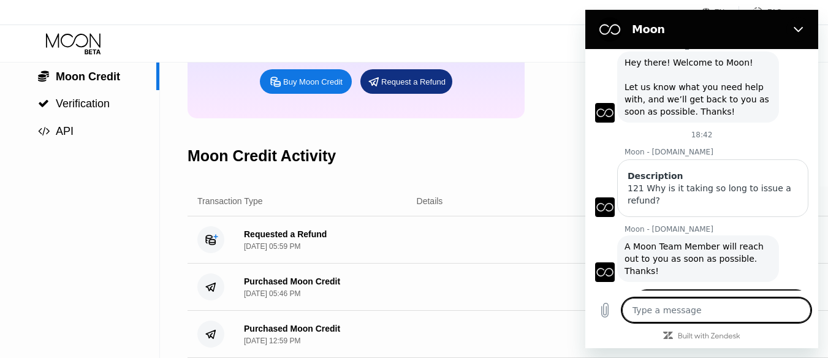
scroll to position [315, 0]
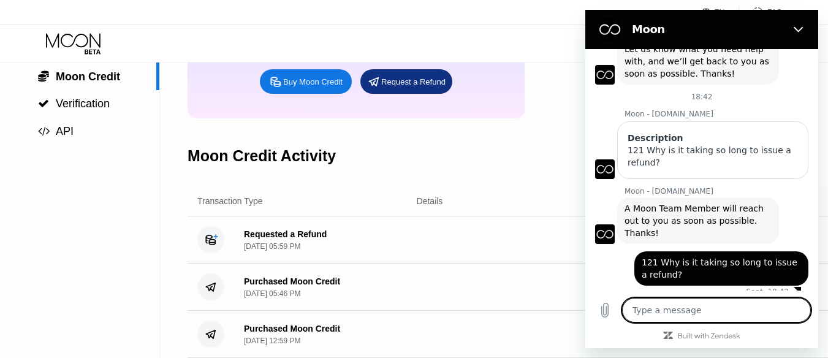
click at [714, 314] on textarea at bounding box center [716, 310] width 189 height 25
type textarea "့"
type textarea "x"
type textarea "့င"
type textarea "x"
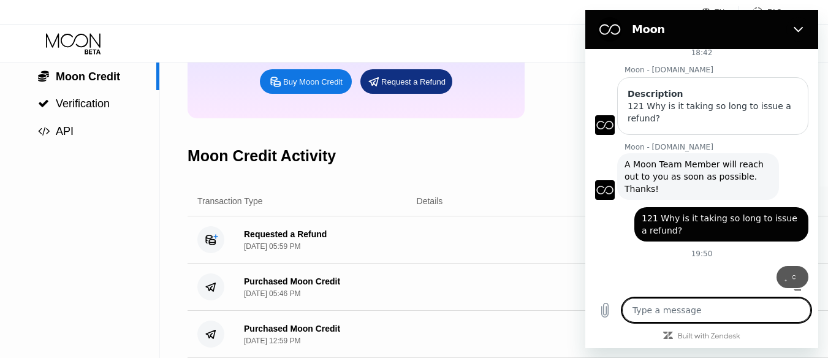
type textarea "x"
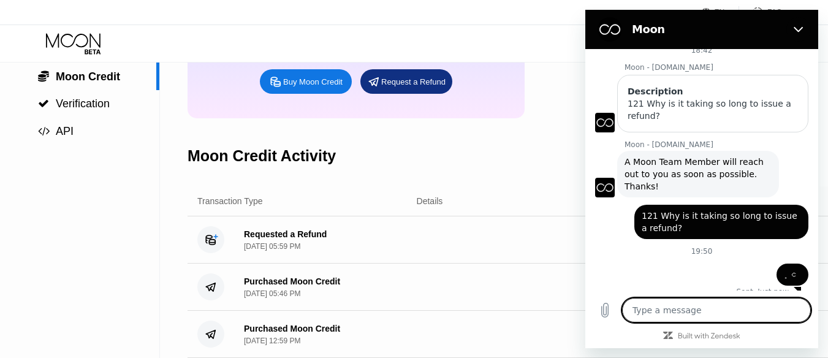
type textarea "h"
type textarea "x"
type textarea "hi"
type textarea "x"
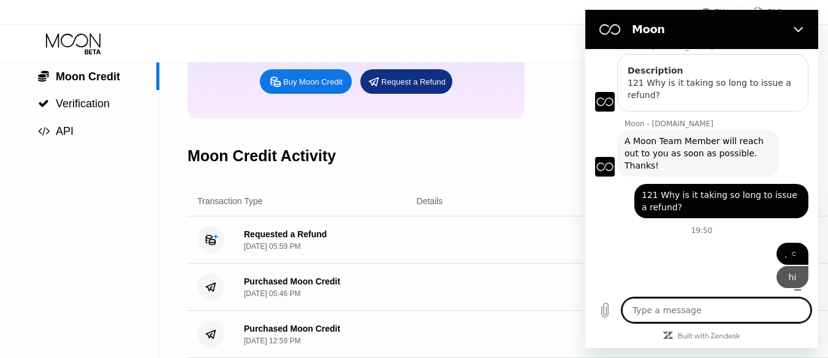
type textarea "x"
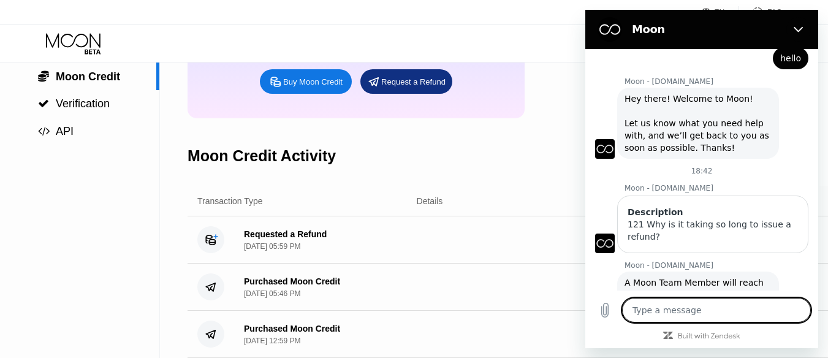
scroll to position [223, 0]
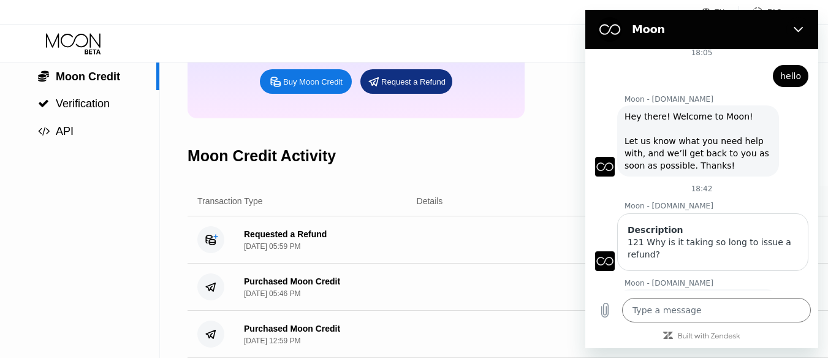
click at [617, 116] on div "Moon - [DOMAIN_NAME] says: Hey there! Welcome to Moon! Let us know what you nee…" at bounding box center [706, 140] width 223 height 72
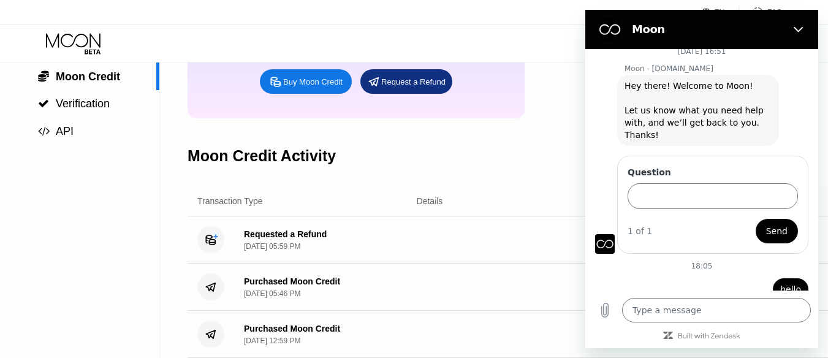
scroll to position [0, 0]
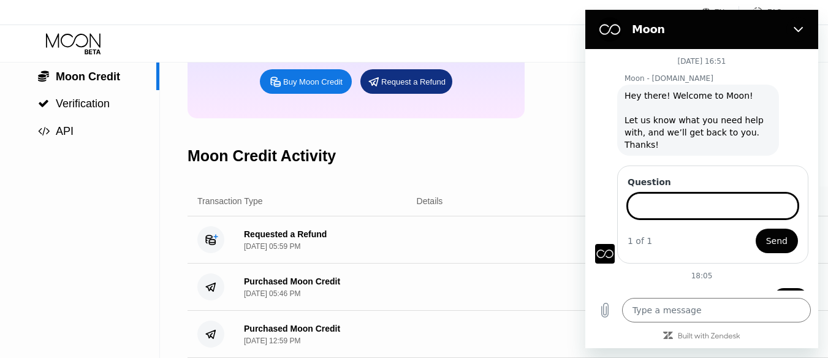
click at [693, 200] on input "Question" at bounding box center [713, 206] width 170 height 26
type input "refund delay"
click at [756, 229] on button "Send" at bounding box center [777, 241] width 42 height 25
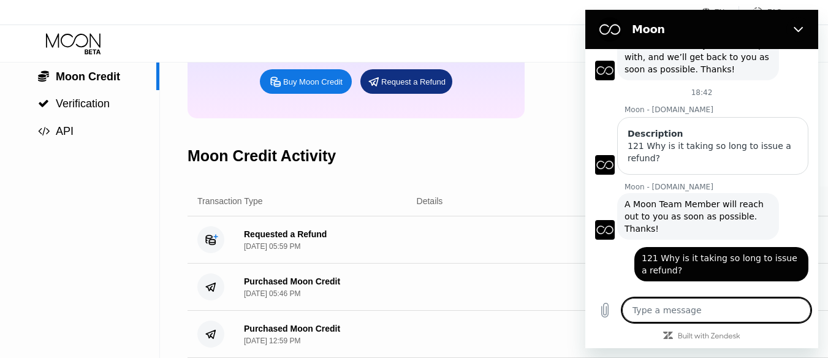
scroll to position [319, 0]
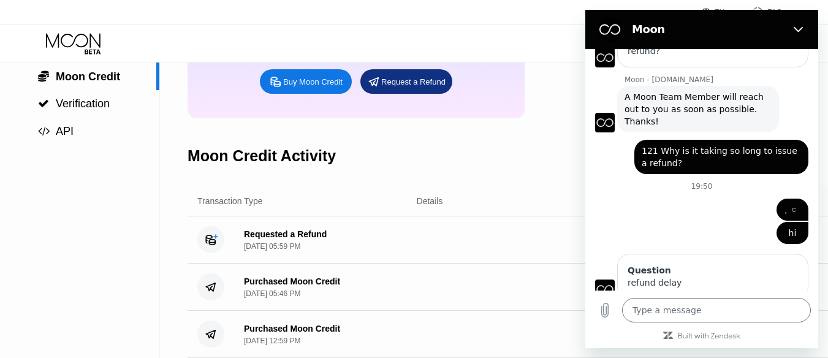
click at [698, 276] on div "refund delay" at bounding box center [713, 282] width 170 height 12
click at [441, 170] on div "Moon Credit Activity" at bounding box center [508, 156] width 641 height 61
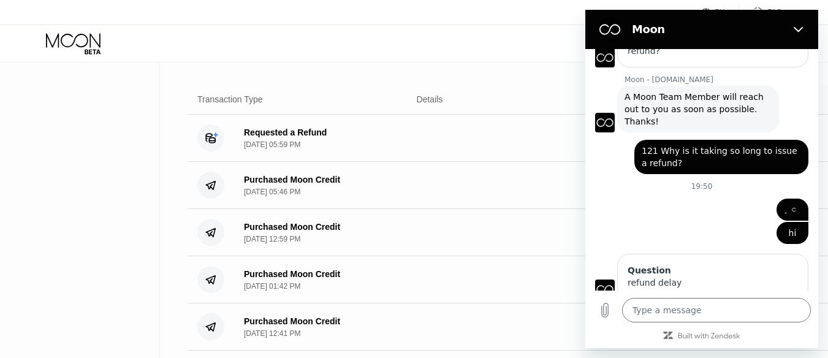
scroll to position [240, 0]
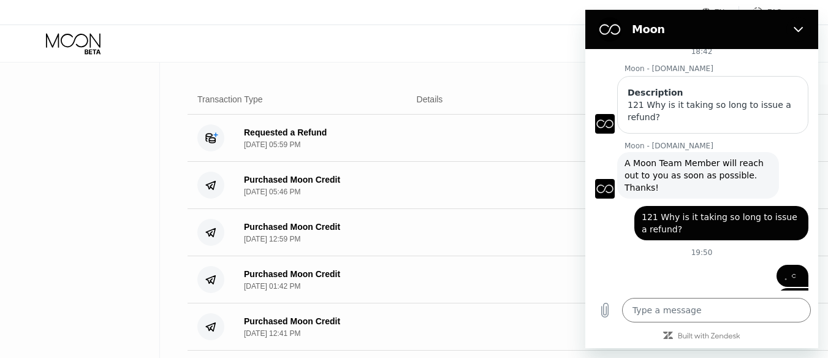
drag, startPoint x: 711, startPoint y: 17, endPoint x: 734, endPoint y: 50, distance: 40.6
click at [734, 50] on div "Moon [DATE] 16:51 Moon - [DOMAIN_NAME] Moon - [DOMAIN_NAME] says: Hey there! We…" at bounding box center [701, 179] width 233 height 338
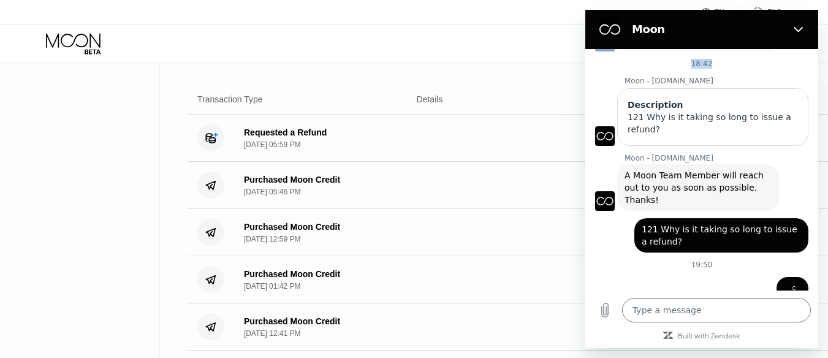
scroll to position [319, 0]
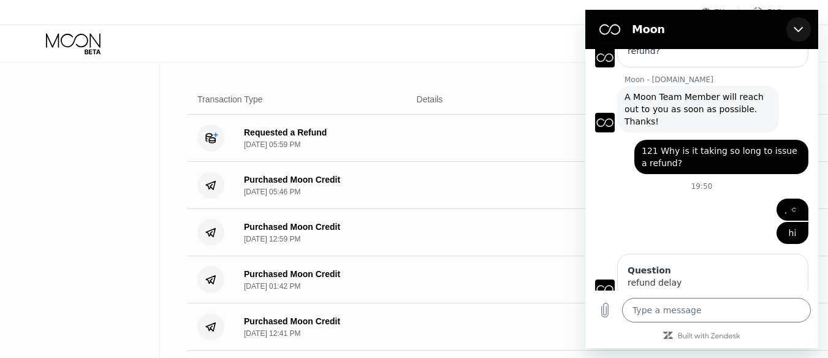
click at [795, 28] on icon "Close" at bounding box center [798, 30] width 9 height 6
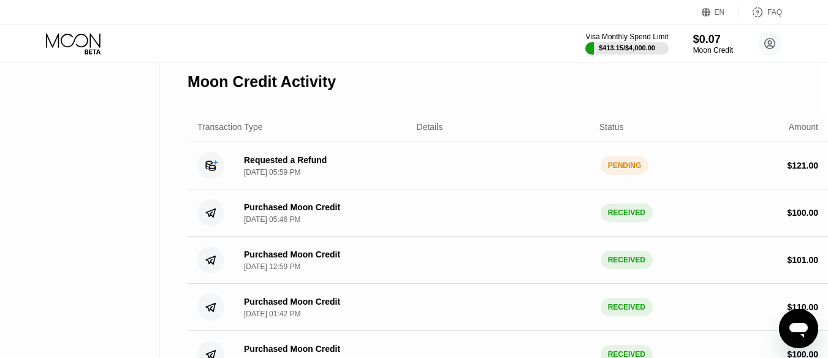
scroll to position [0, 9]
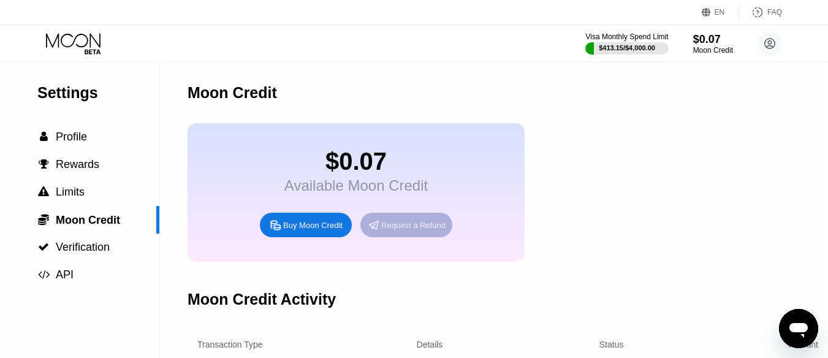
click at [433, 231] on div "Request a Refund" at bounding box center [413, 225] width 64 height 10
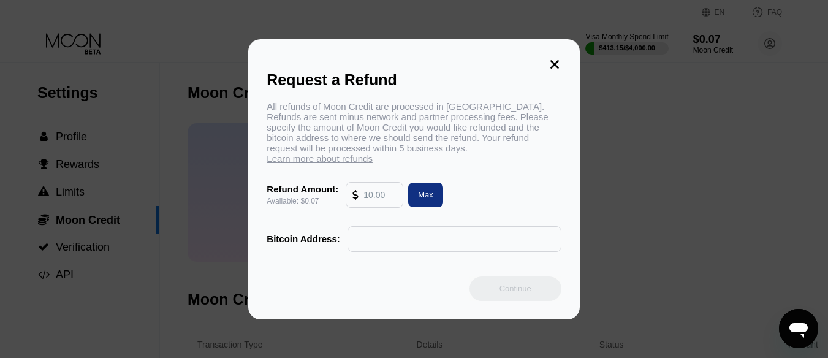
click at [376, 202] on input "text" at bounding box center [380, 195] width 33 height 25
click at [552, 68] on icon at bounding box center [554, 64] width 13 height 13
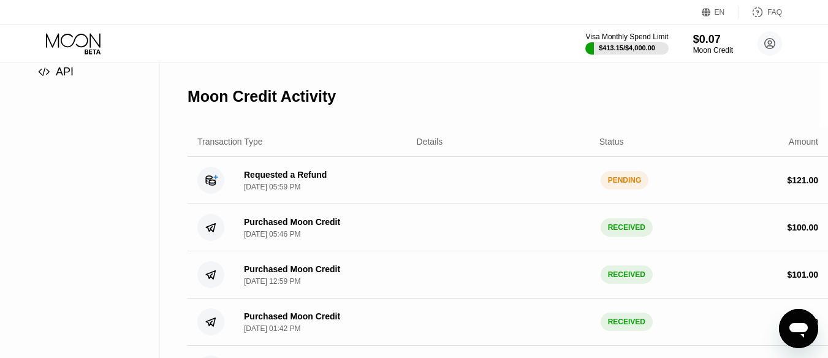
scroll to position [205, 9]
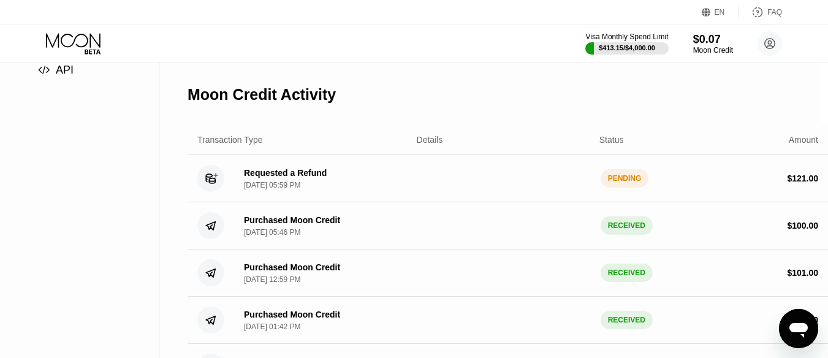
click at [787, 333] on div "Open messaging window" at bounding box center [798, 328] width 37 height 37
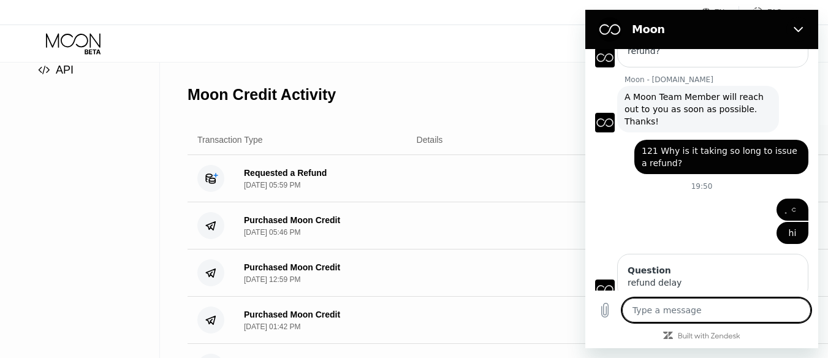
click at [726, 318] on textarea at bounding box center [716, 310] width 189 height 25
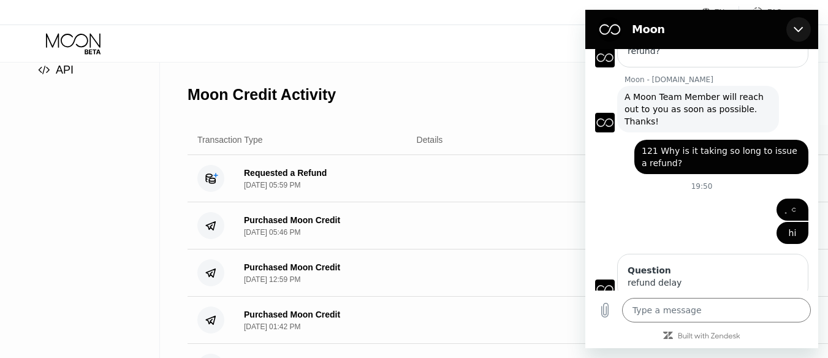
click at [798, 31] on icon "Close" at bounding box center [798, 30] width 9 height 6
type textarea "x"
